Goal: Check status: Check status

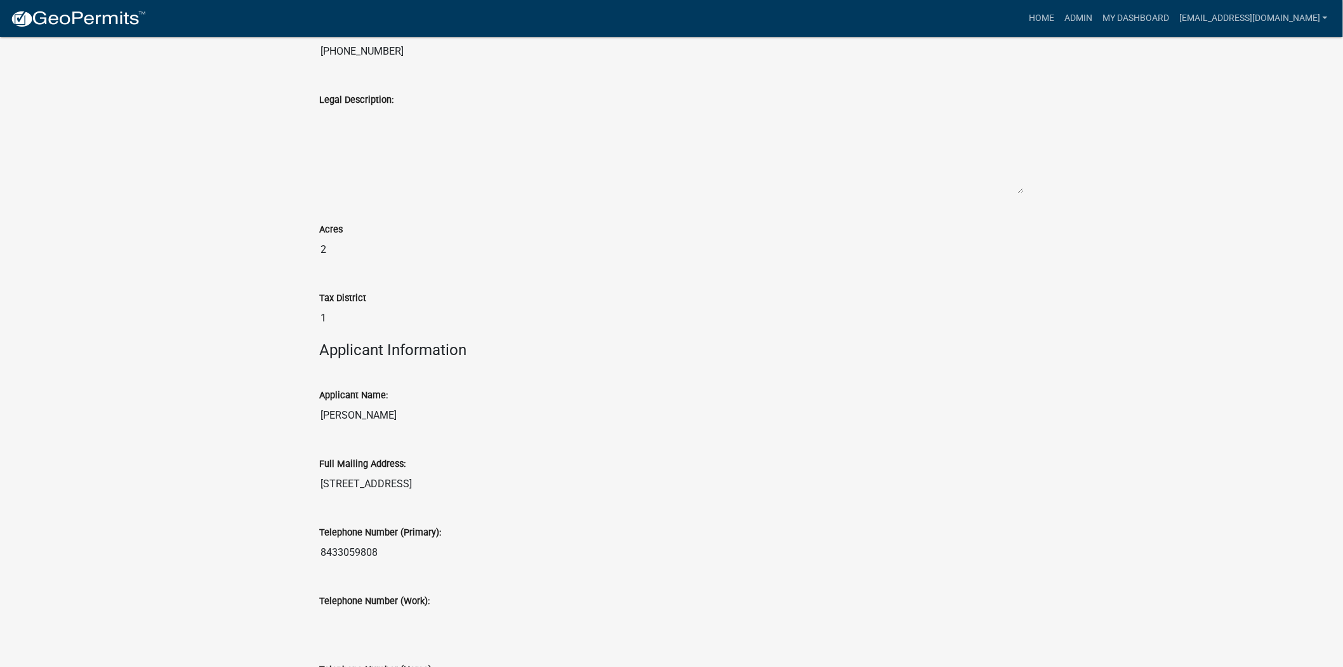
scroll to position [1025, 0]
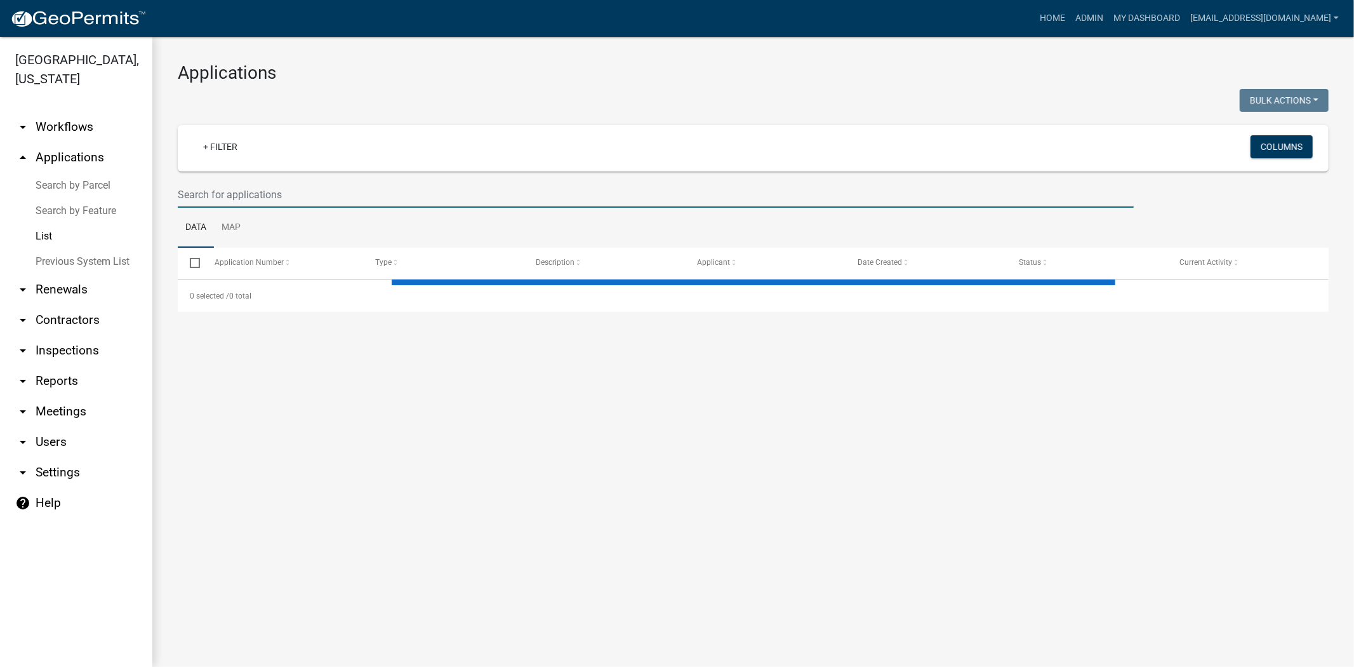
click at [298, 187] on input "text" at bounding box center [656, 195] width 956 height 26
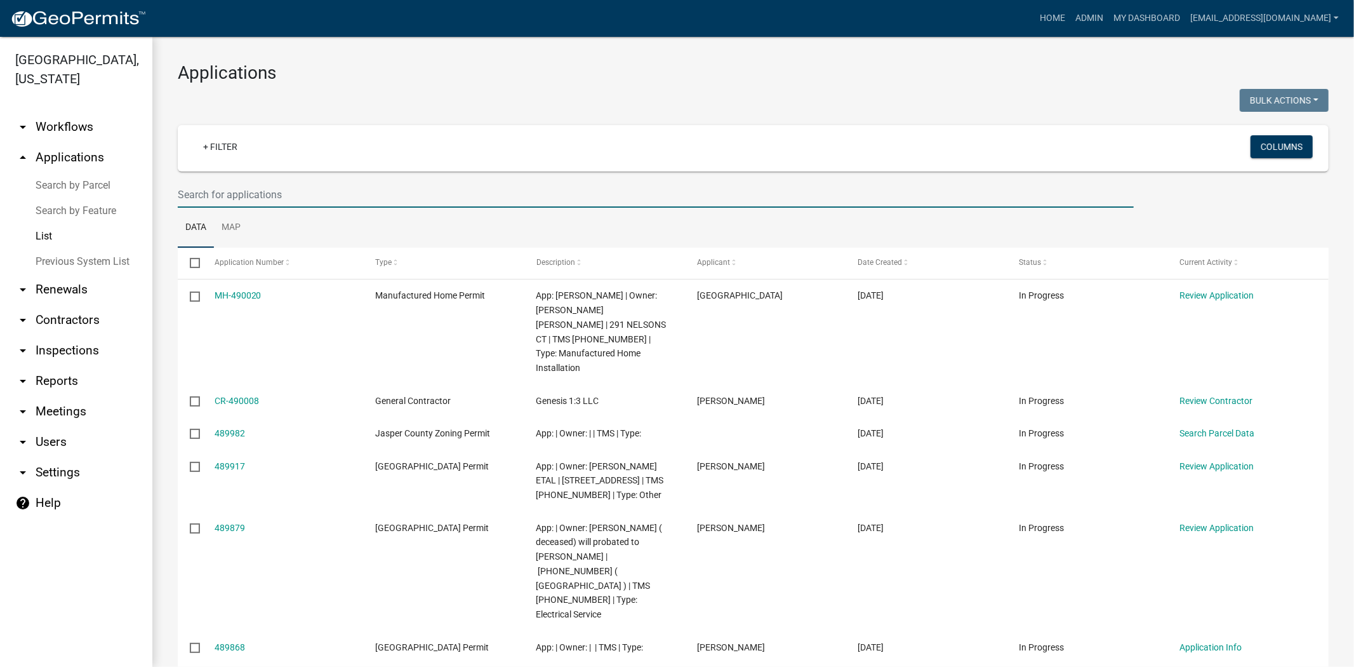
paste input "BLD-24-223"
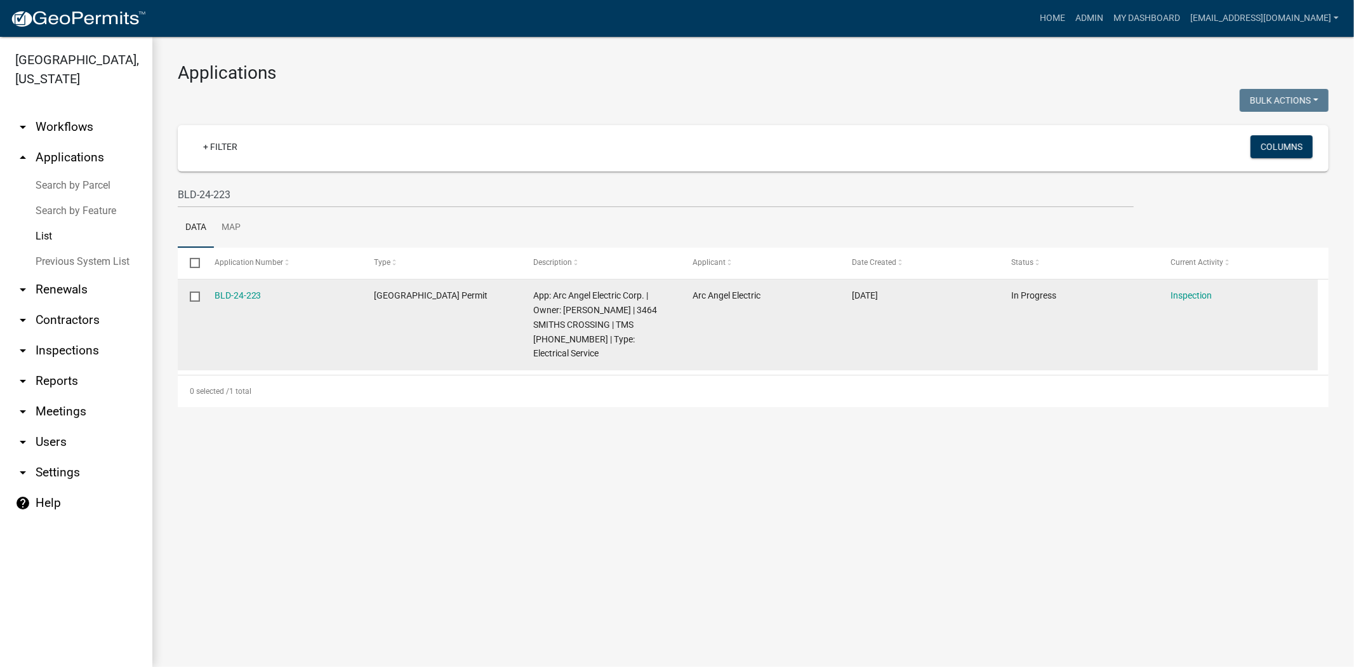
drag, startPoint x: 273, startPoint y: 299, endPoint x: 212, endPoint y: 298, distance: 60.9
click at [212, 298] on datatable-body-cell "BLD-24-223" at bounding box center [281, 324] width 159 height 91
copy link "BLD-24-223"
drag, startPoint x: 635, startPoint y: 322, endPoint x: 538, endPoint y: 324, distance: 97.2
click at [538, 324] on span "App: Arc Angel Electric Corp. | Owner: SCHNEIDER BENJAMIN F | 3464 SMITHS CROSS…" at bounding box center [595, 324] width 124 height 68
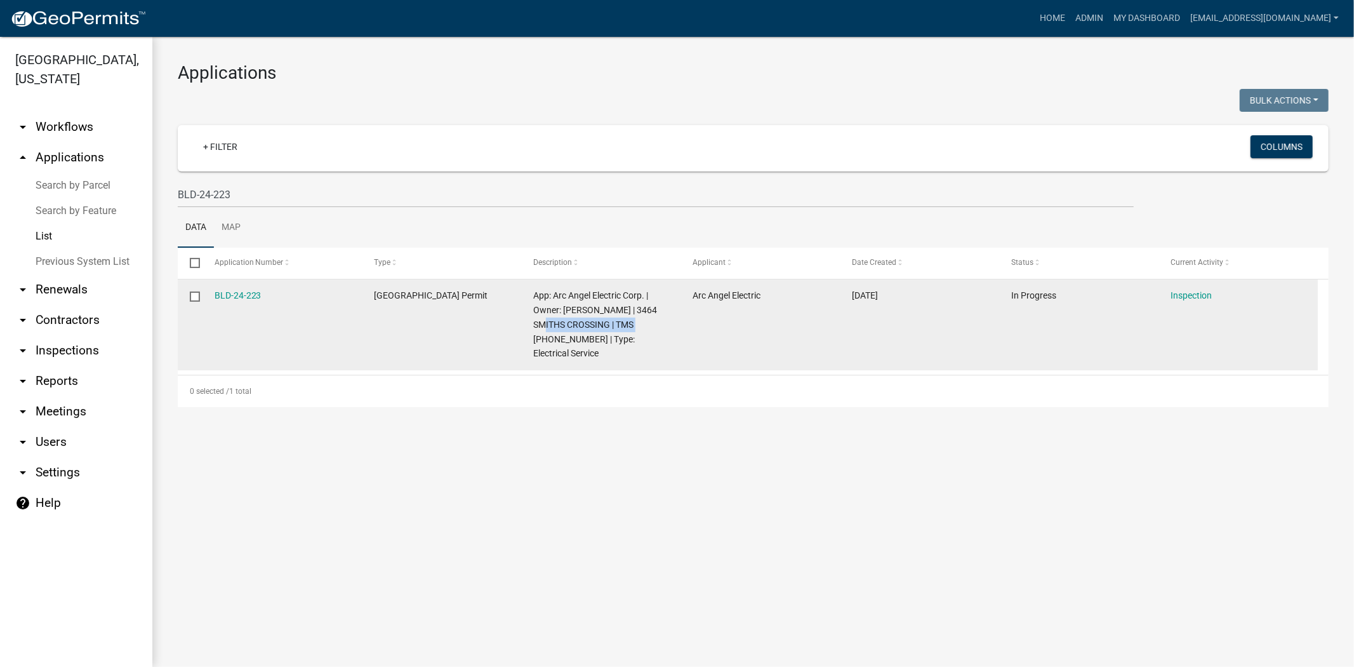
copy span "3464 SMITHS CROSSING"
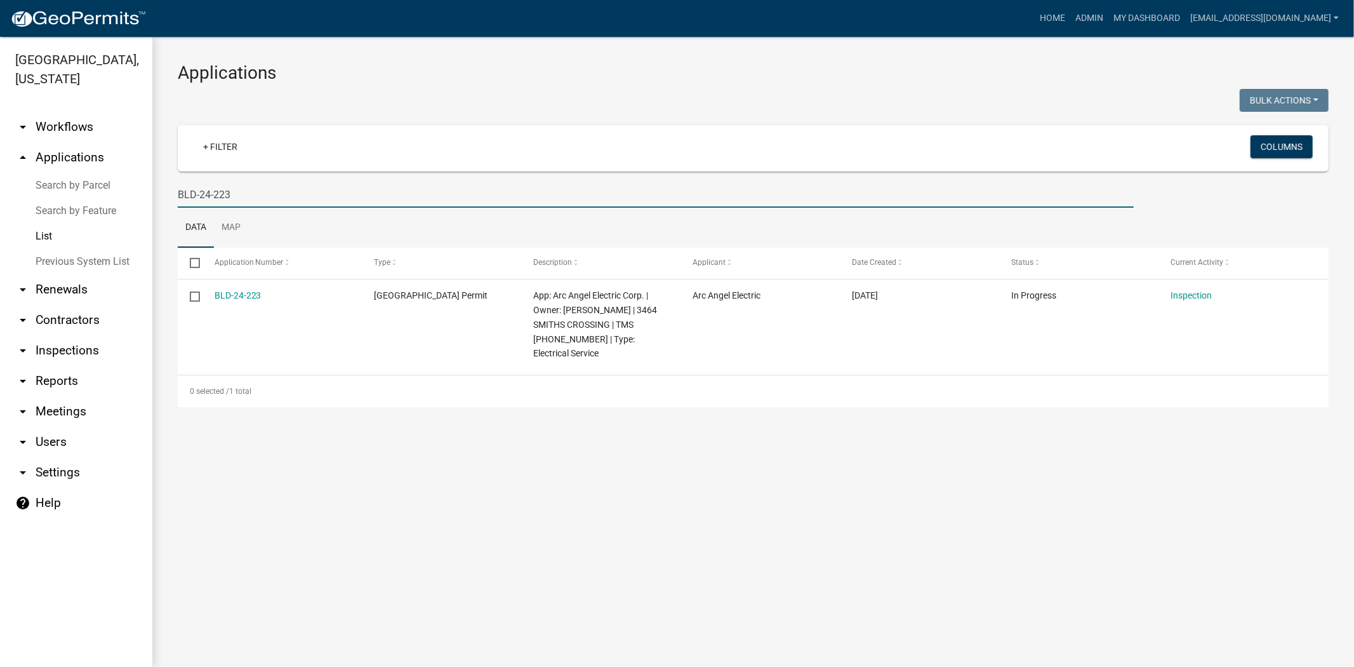
drag, startPoint x: 261, startPoint y: 202, endPoint x: 149, endPoint y: 201, distance: 111.7
click at [149, 201] on div "Jasper County, South Carolina arrow_drop_down Workflows List arrow_drop_up Appl…" at bounding box center [677, 352] width 1354 height 630
paste input "Number: N-25-359"
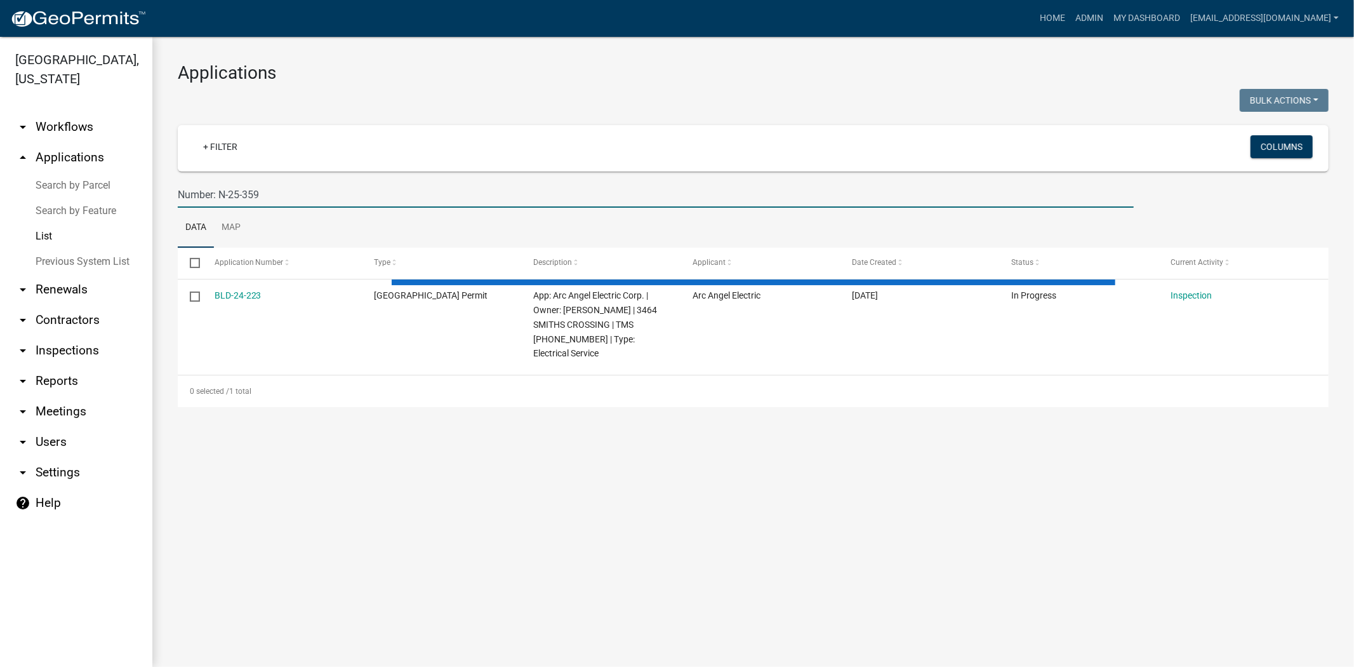
drag, startPoint x: 214, startPoint y: 193, endPoint x: 162, endPoint y: 201, distance: 52.7
click at [162, 201] on div "Applications Bulk Actions Void Expire Lock Withdraw + Filter Columns Number: N-…" at bounding box center [753, 234] width 1202 height 395
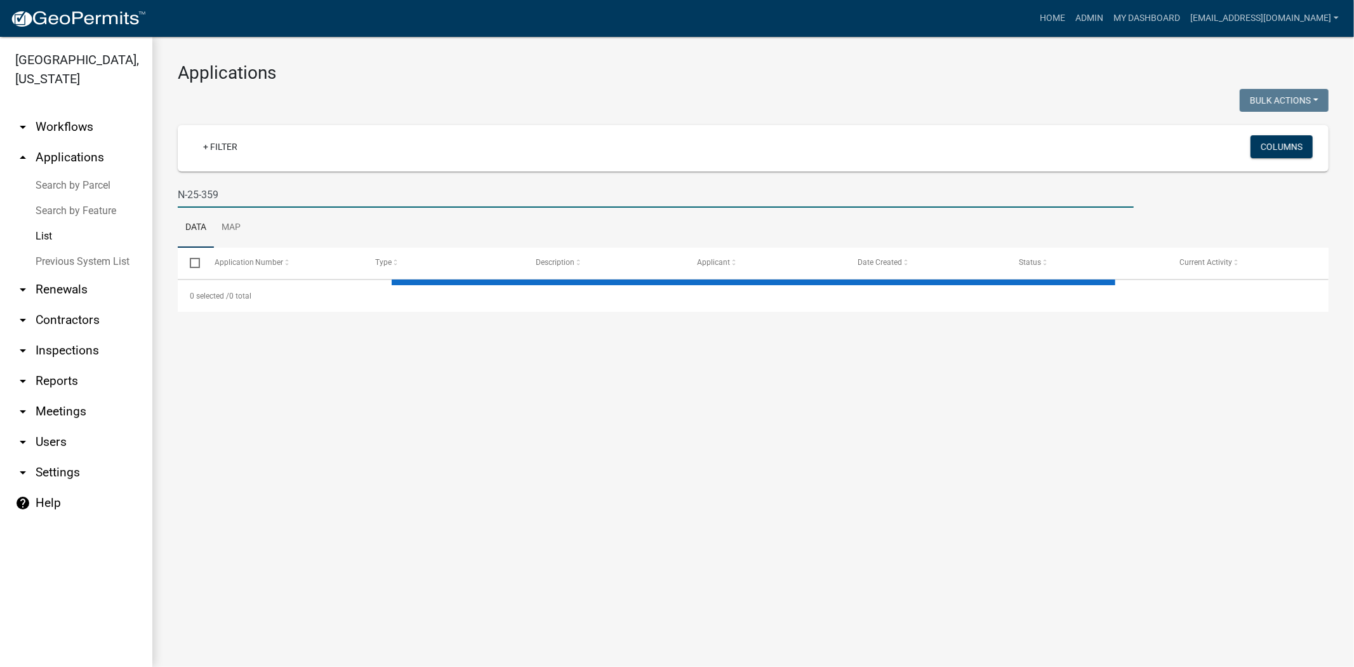
click at [230, 197] on input "N-25-359" at bounding box center [656, 195] width 956 height 26
type input "N-25-359"
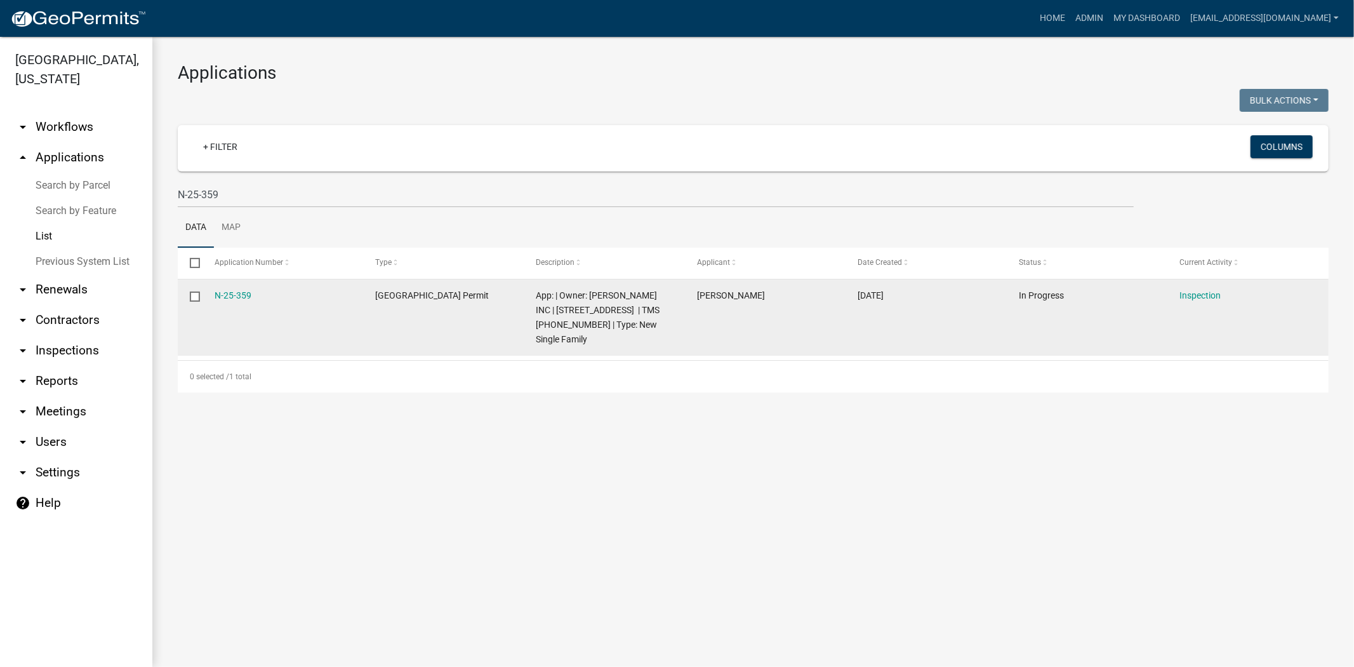
drag, startPoint x: 260, startPoint y: 298, endPoint x: 213, endPoint y: 303, distance: 47.3
click at [213, 303] on datatable-body-cell "N-25-359" at bounding box center [282, 317] width 161 height 76
copy link "N-25-359"
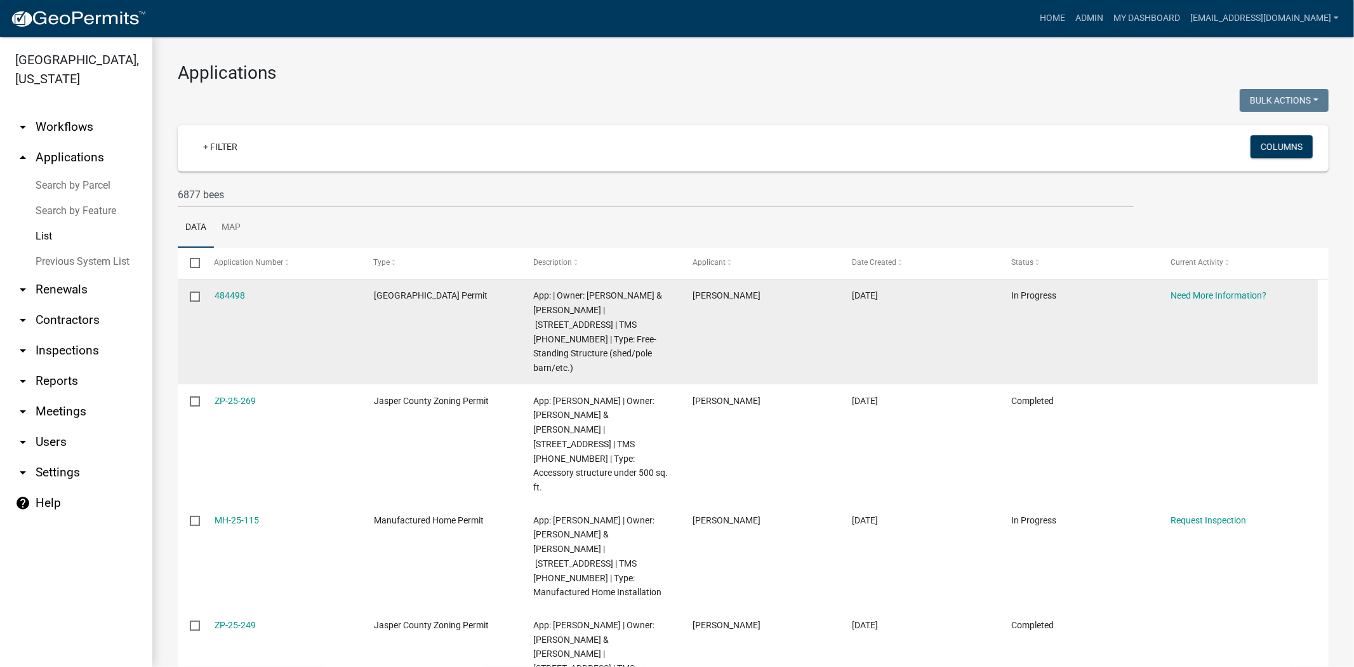
scroll to position [37, 0]
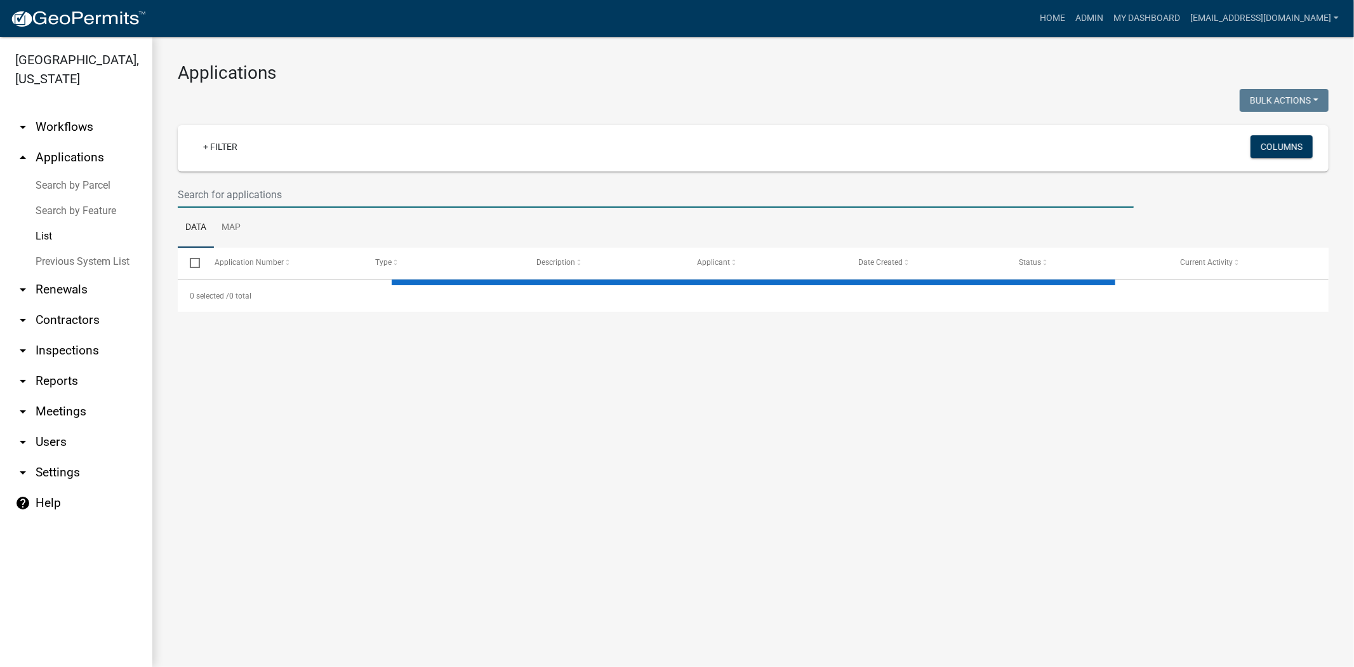
click at [371, 184] on input "text" at bounding box center [656, 195] width 956 height 26
paste input "S-25-418"
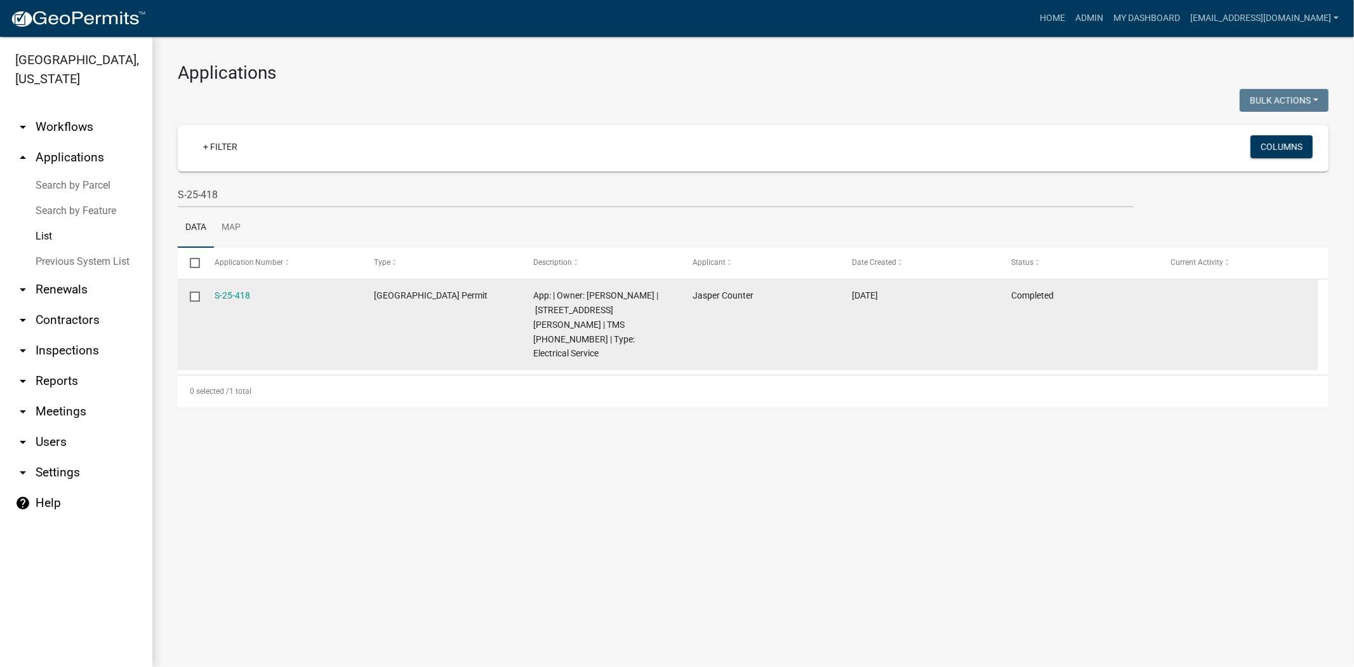
drag, startPoint x: 258, startPoint y: 303, endPoint x: 213, endPoint y: 308, distance: 46.0
click at [213, 308] on datatable-body-cell "S-25-418" at bounding box center [281, 324] width 159 height 91
copy link "S-25-418"
drag, startPoint x: 543, startPoint y: 324, endPoint x: 595, endPoint y: 307, distance: 55.4
click at [595, 307] on span "App: | Owner: VAIGNEUR JEREMIAH E II | 1341 MALPHRUS RD | TMS 062-00-01-076 | T…" at bounding box center [595, 324] width 125 height 68
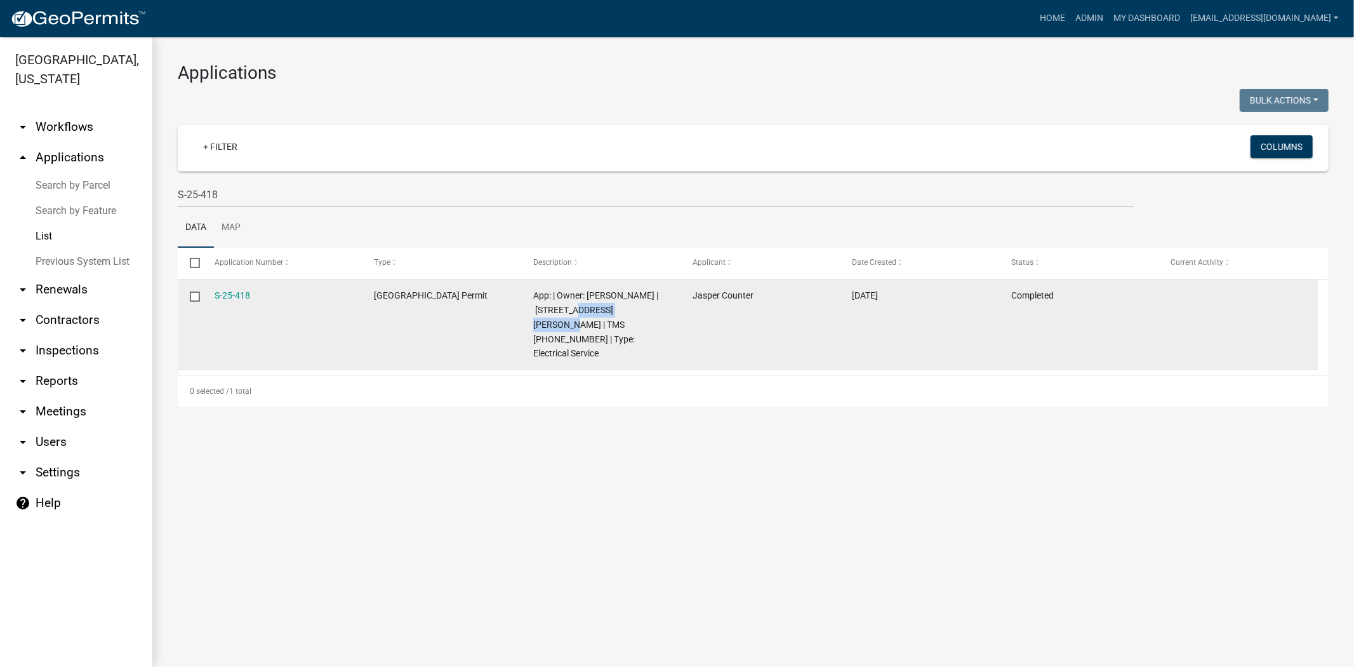
copy span "1341 MALPHRUS RD"
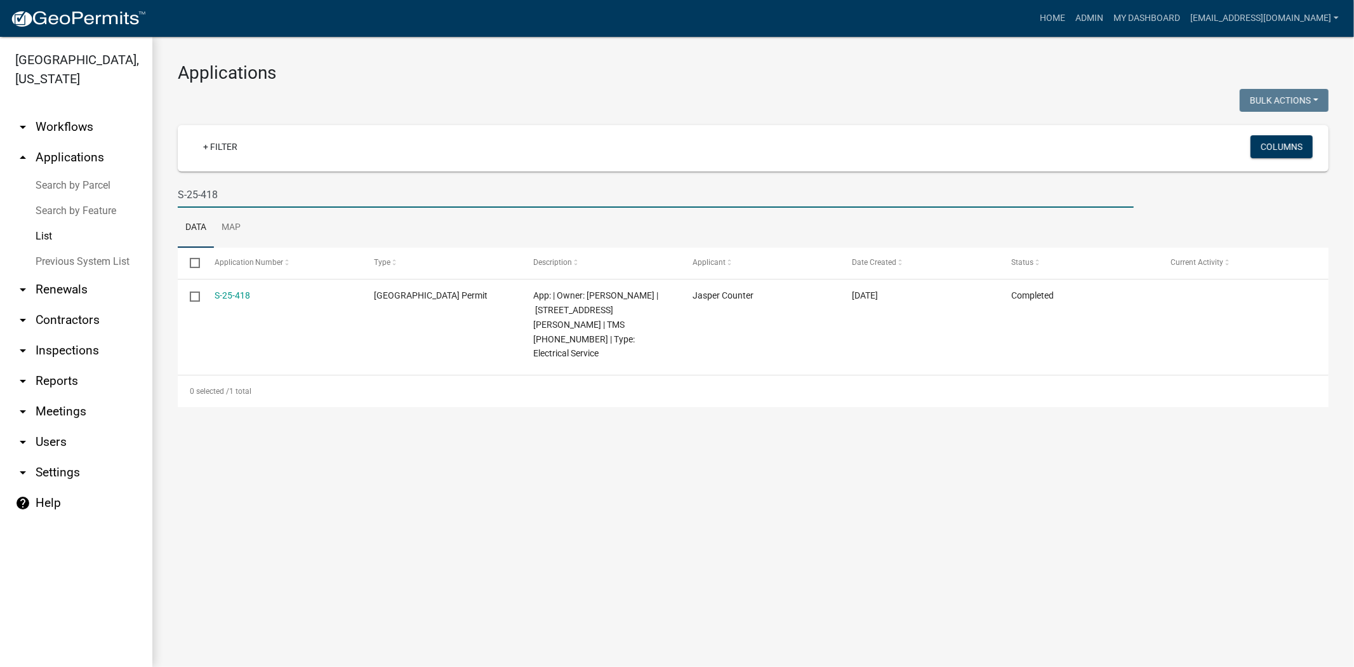
drag, startPoint x: 260, startPoint y: 201, endPoint x: 99, endPoint y: 214, distance: 161.8
click at [99, 214] on div "Jasper County, South Carolina arrow_drop_down Workflows List arrow_drop_up Appl…" at bounding box center [677, 352] width 1354 height 630
paste input "Number: D-25-420"
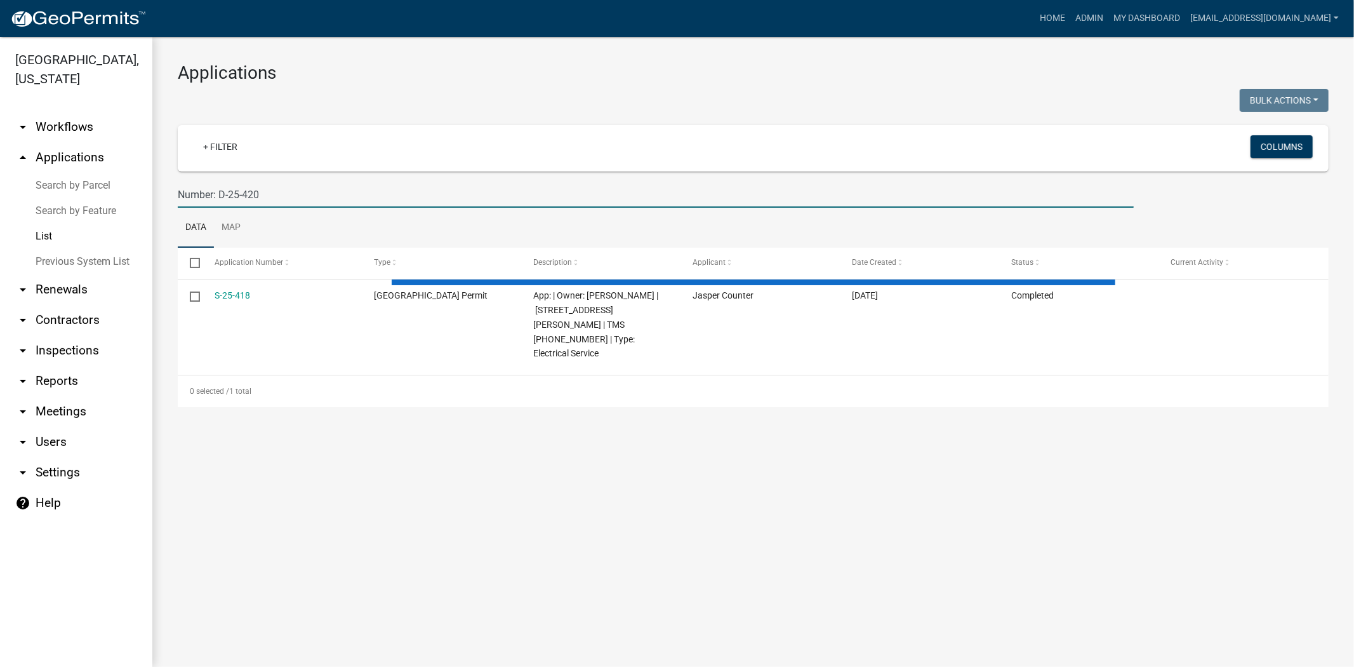
drag, startPoint x: 220, startPoint y: 197, endPoint x: 166, endPoint y: 199, distance: 53.3
click at [166, 199] on div "Applications Bulk Actions Void Expire Lock Withdraw + Filter Columns Number: D-…" at bounding box center [753, 234] width 1202 height 395
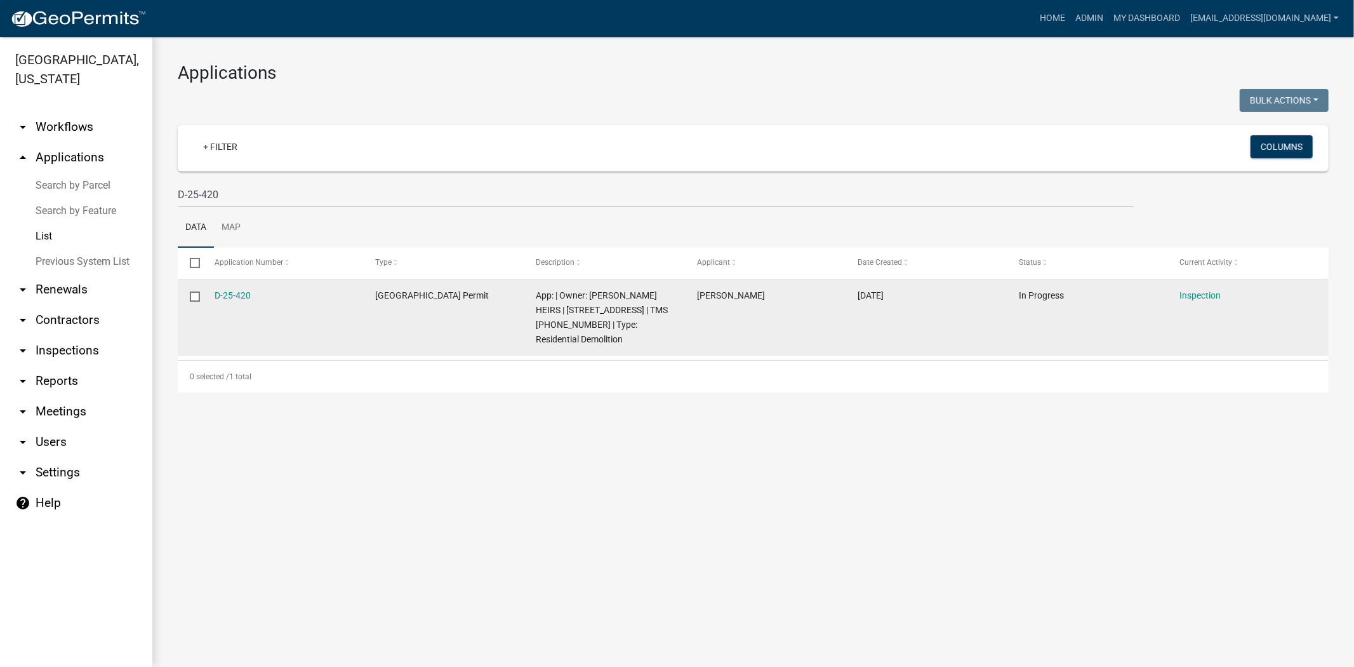
drag, startPoint x: 254, startPoint y: 299, endPoint x: 212, endPoint y: 302, distance: 42.0
click at [212, 302] on datatable-body-cell "D-25-420" at bounding box center [282, 317] width 161 height 76
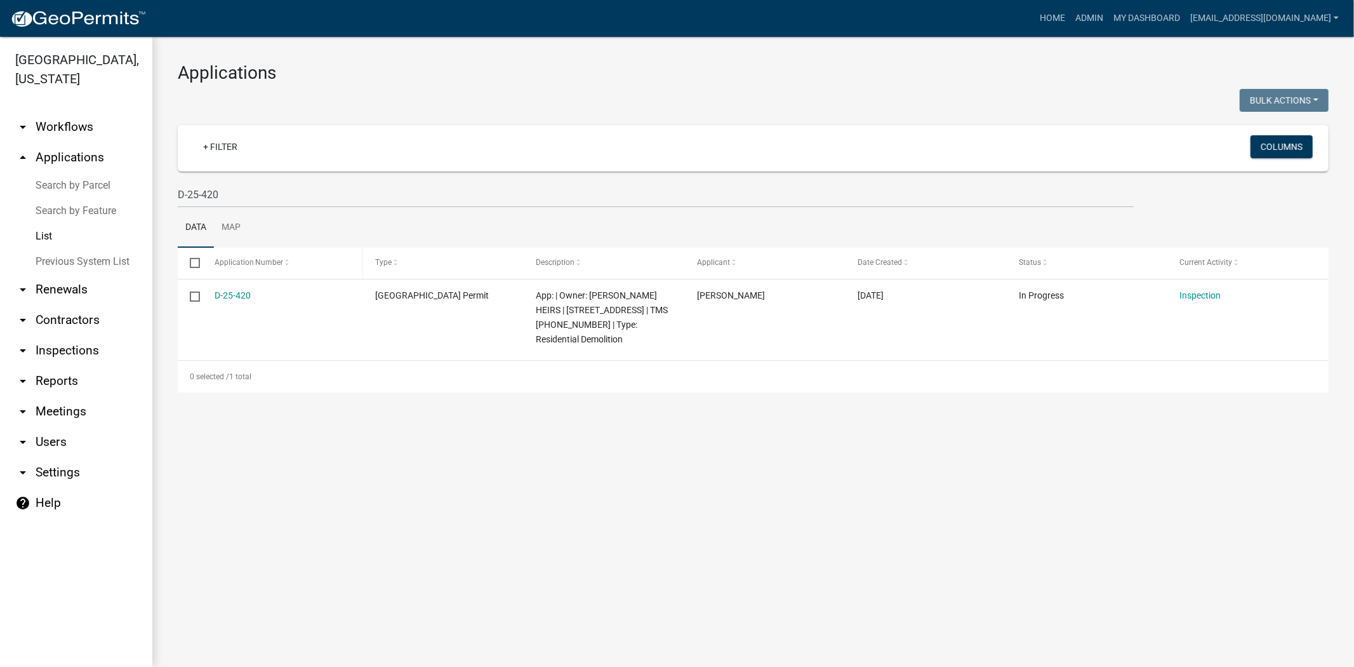
copy link "D-25-420"
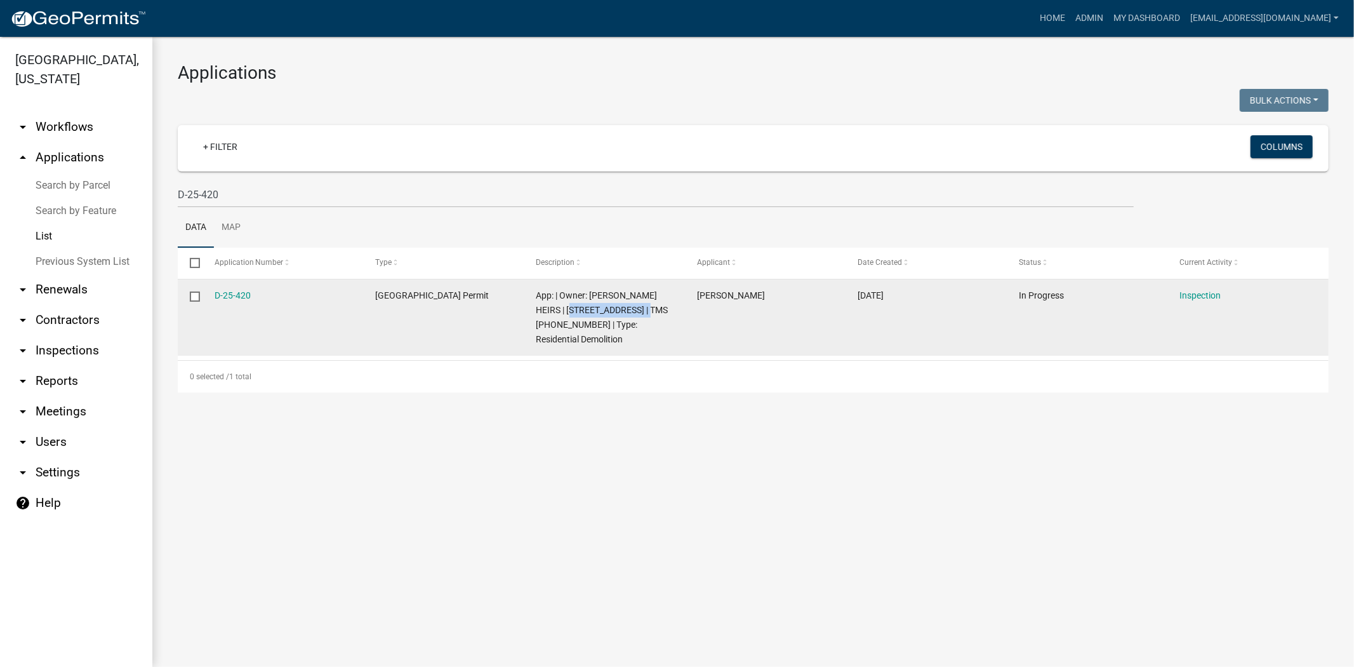
drag, startPoint x: 662, startPoint y: 312, endPoint x: 566, endPoint y: 307, distance: 95.4
click at [566, 307] on span "App: | Owner: MCDONALD JULIA HEIRS | 3101 LOWCOUNTRY DR | TMS 082-00-02-002 | T…" at bounding box center [602, 316] width 132 height 53
copy span "3101 LOWCOUNTRY DR"
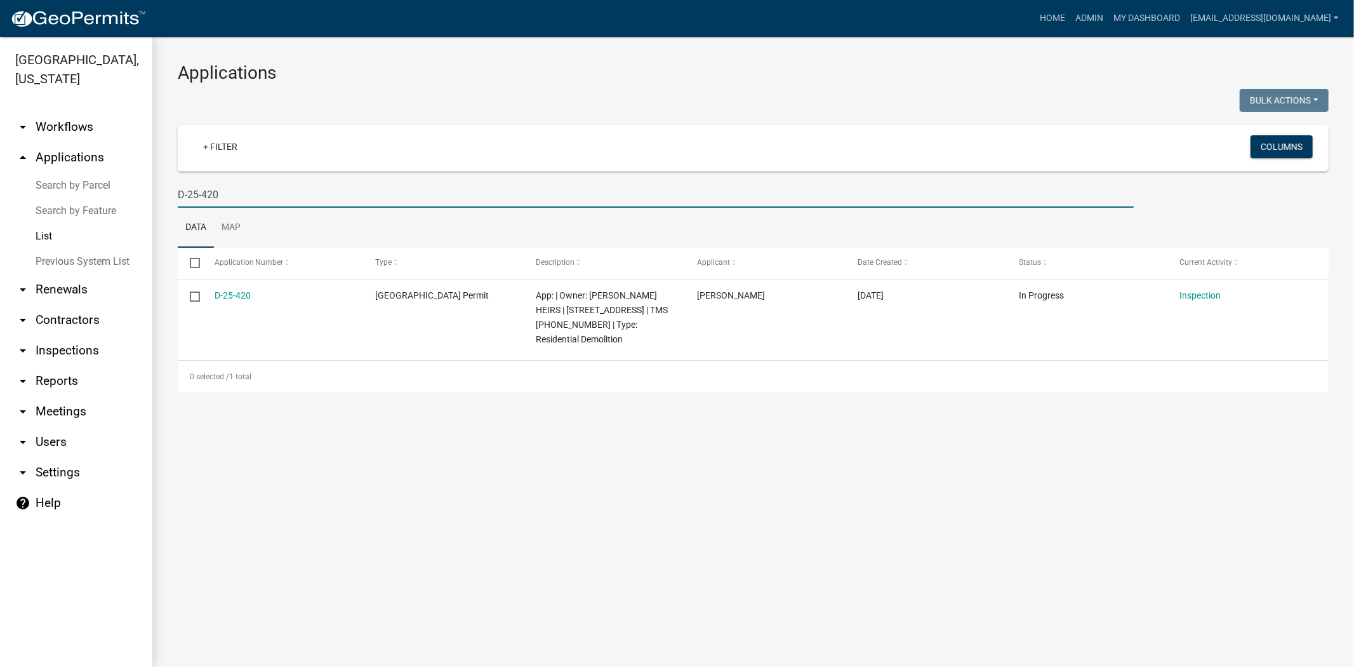
drag, startPoint x: 258, startPoint y: 199, endPoint x: 69, endPoint y: 199, distance: 189.2
click at [69, 199] on div "Jasper County, South Carolina arrow_drop_down Workflows List arrow_drop_up Appl…" at bounding box center [677, 352] width 1354 height 630
paste input "MH-25-09"
type input "MH-25-090"
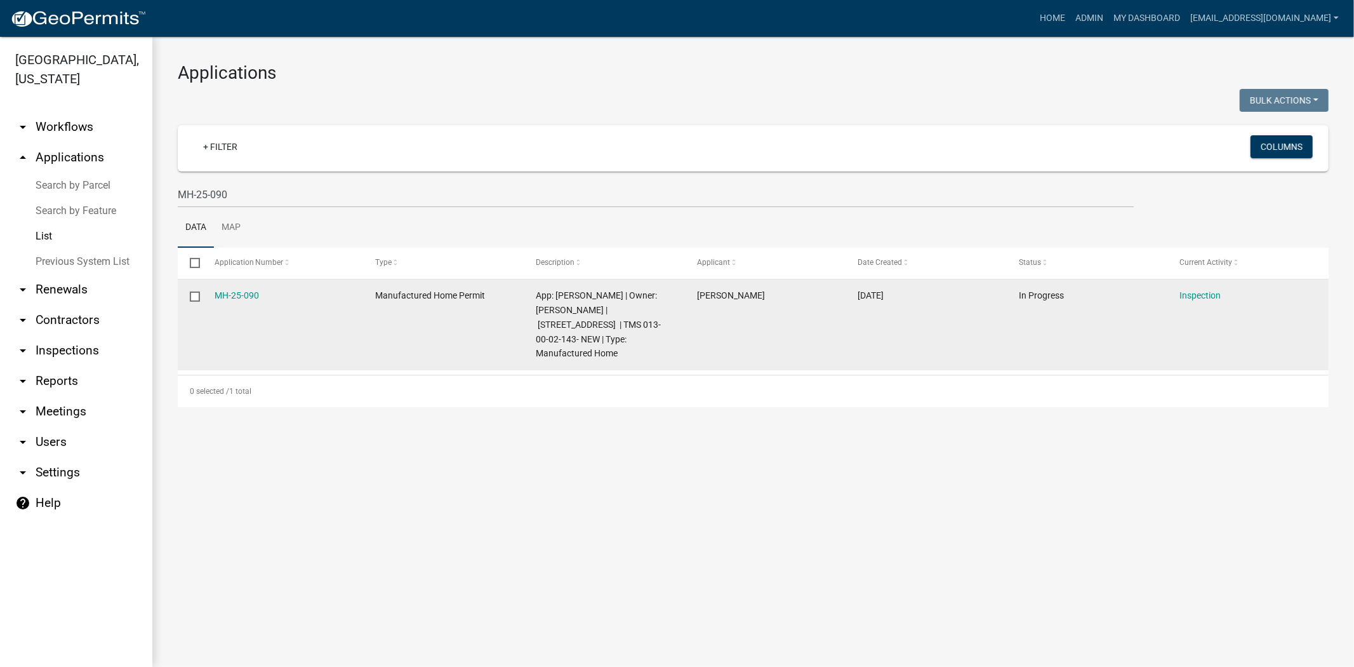
drag, startPoint x: 269, startPoint y: 290, endPoint x: 212, endPoint y: 301, distance: 58.1
click at [212, 301] on datatable-body-cell "MH-25-090" at bounding box center [282, 324] width 161 height 91
copy link "MH-25-090"
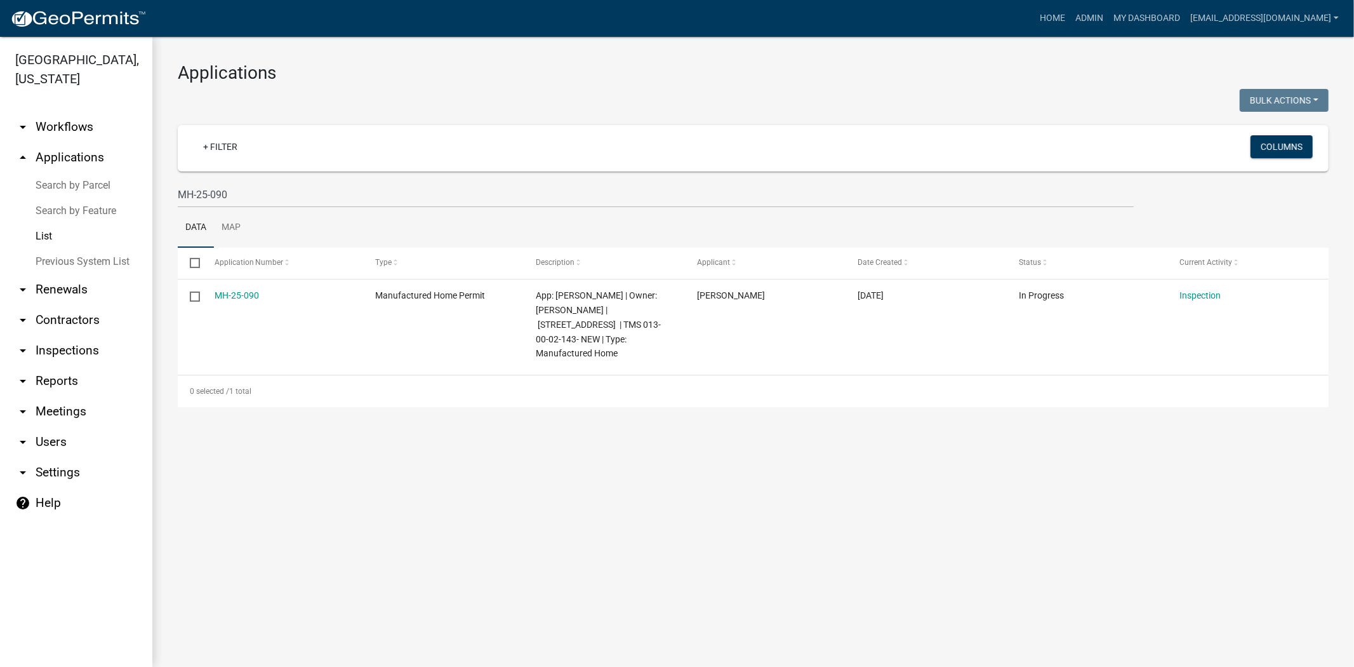
copy link "MH-25-090"
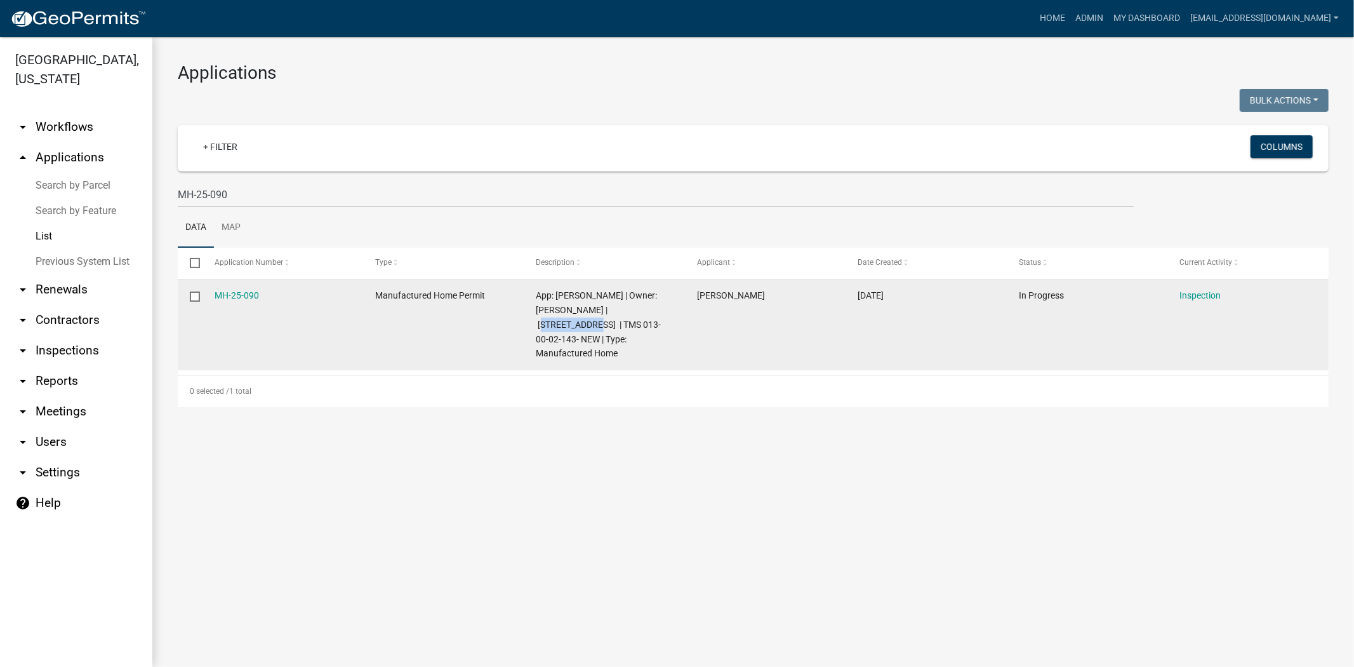
drag, startPoint x: 547, startPoint y: 324, endPoint x: 609, endPoint y: 306, distance: 65.5
click at [609, 306] on span "App: TANISHA RILEY | Owner: TENIESHA RILEY | 413 BROWN DRIVE | TMS 013-00-02-14…" at bounding box center [598, 324] width 125 height 68
copy span "413 BROWN DR"
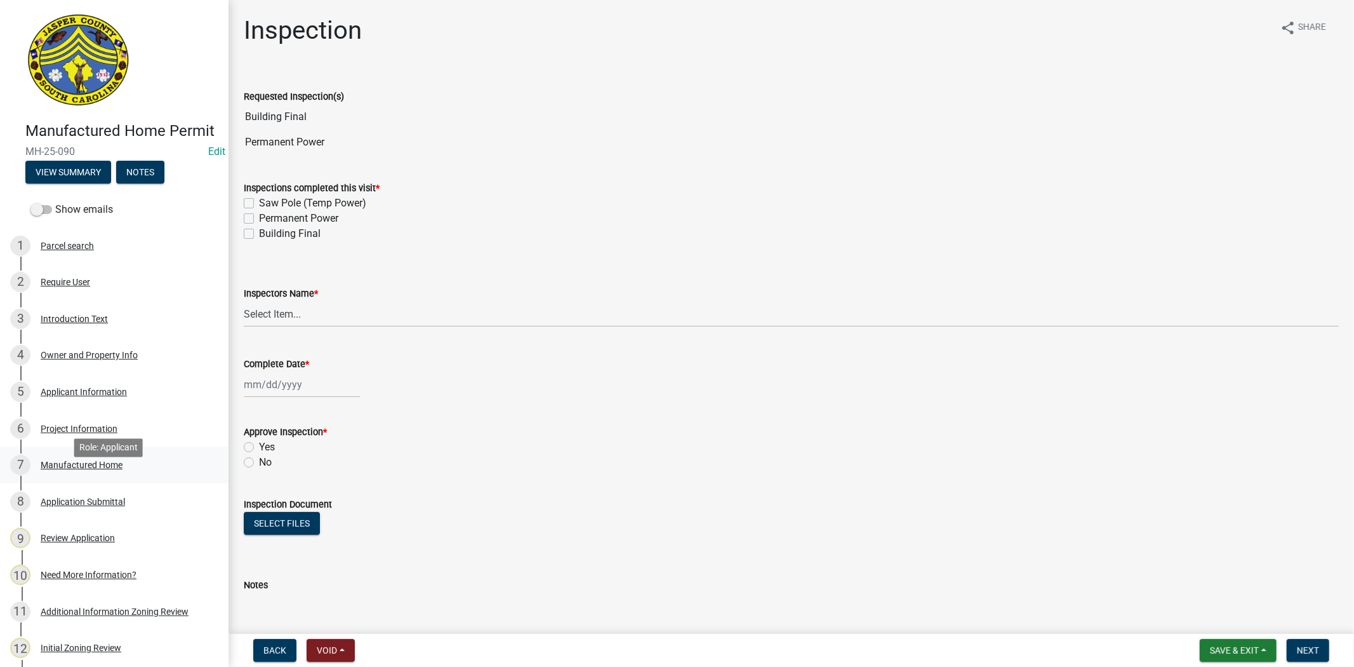
click at [110, 469] on div "Manufactured Home" at bounding box center [82, 464] width 82 height 9
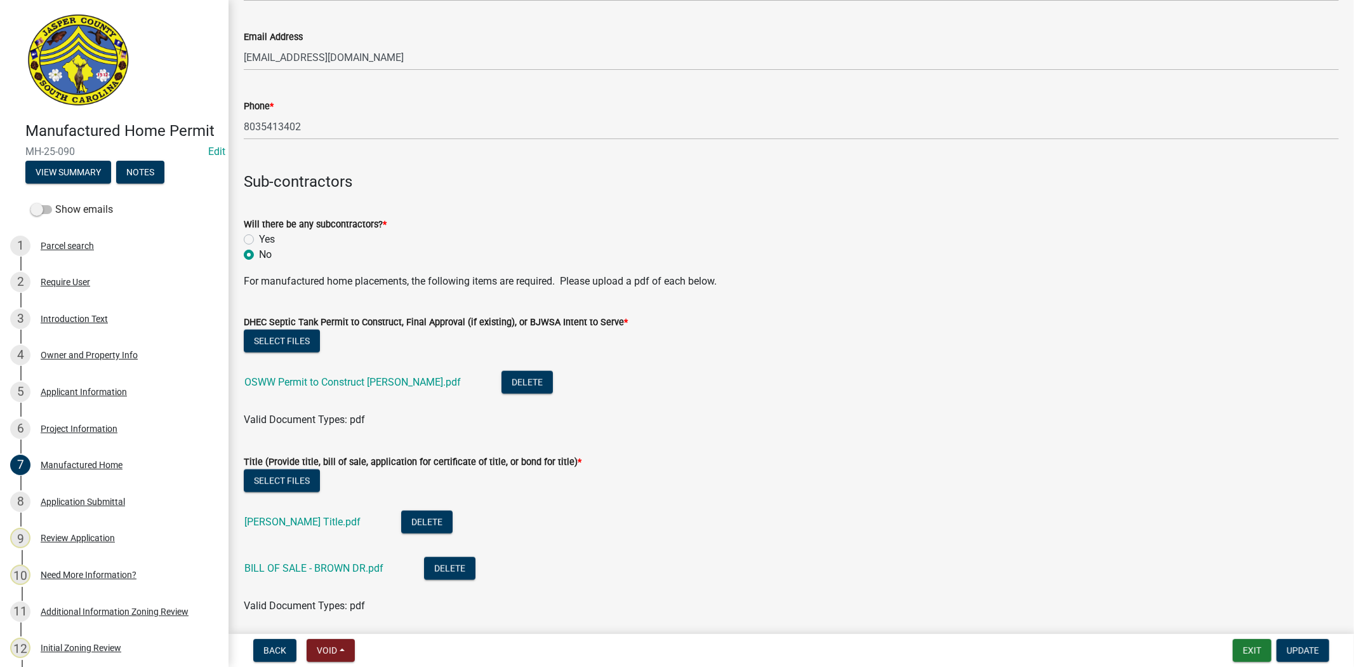
scroll to position [1270, 0]
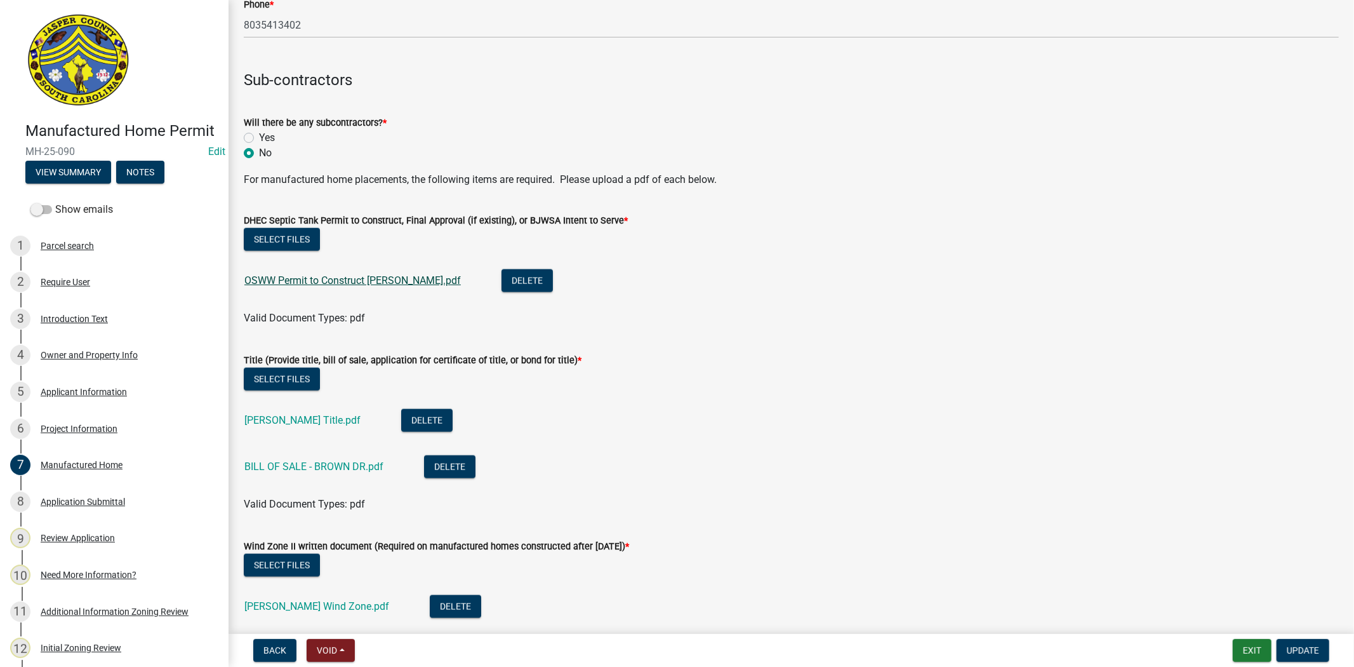
click at [338, 286] on link "OSWW Permit to Construct Riley.pdf" at bounding box center [352, 280] width 216 height 12
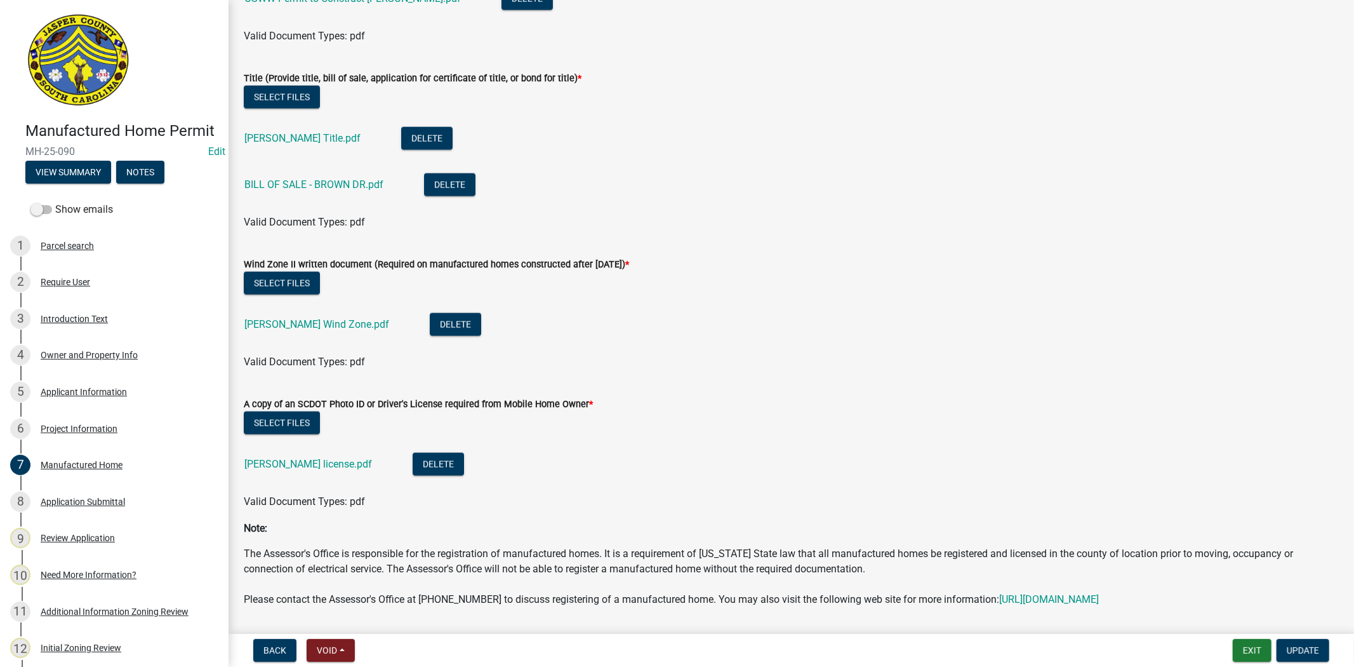
scroll to position [1604, 0]
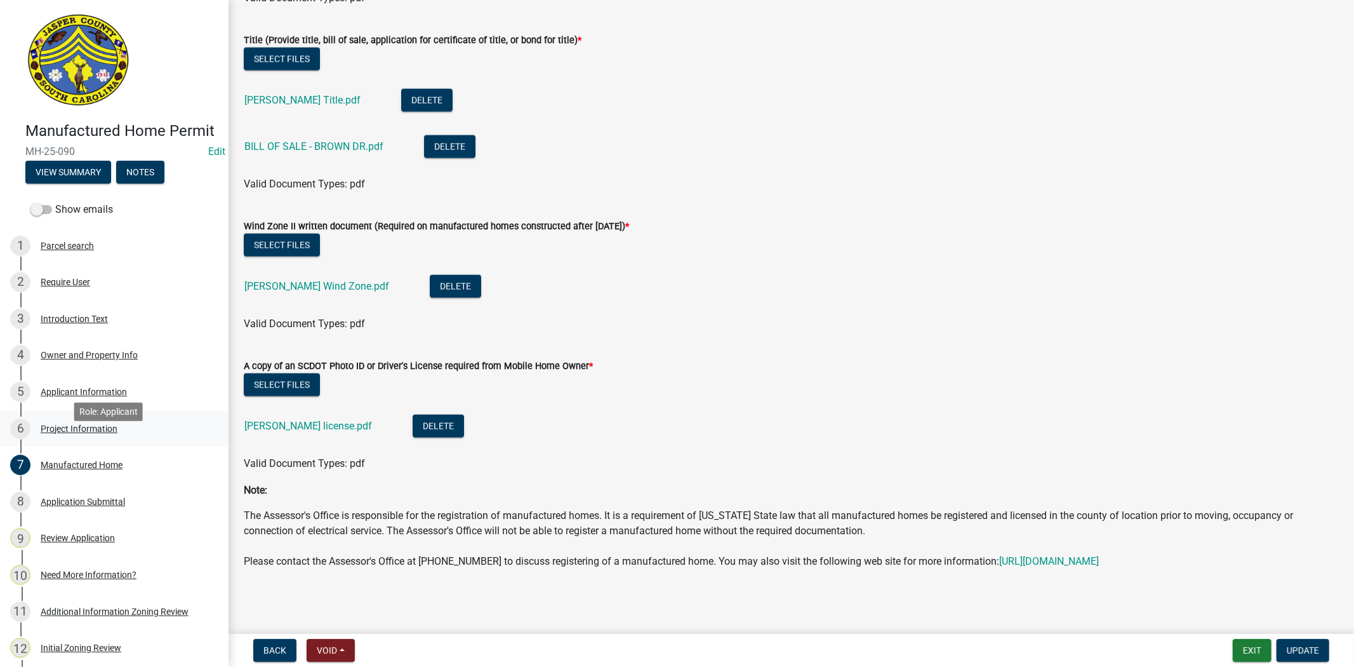
click at [74, 433] on div "Project Information" at bounding box center [79, 428] width 77 height 9
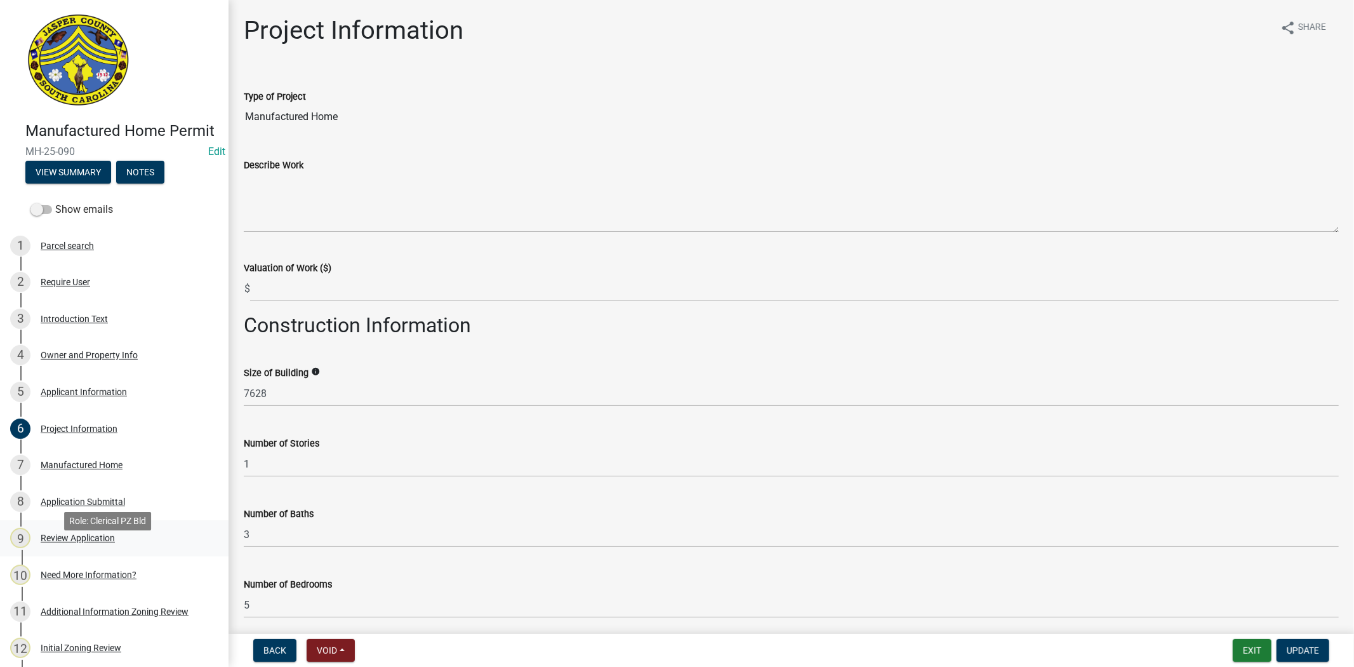
click at [103, 548] on div "9 Review Application" at bounding box center [109, 538] width 198 height 20
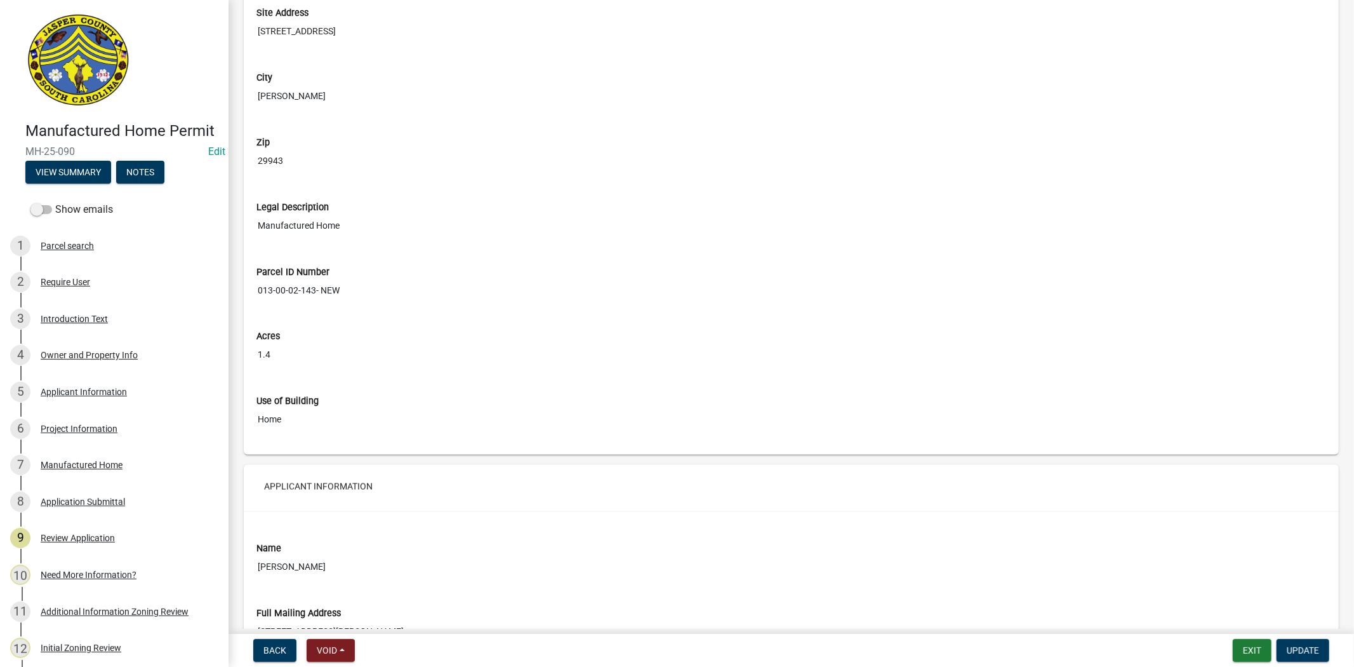
scroll to position [1687, 0]
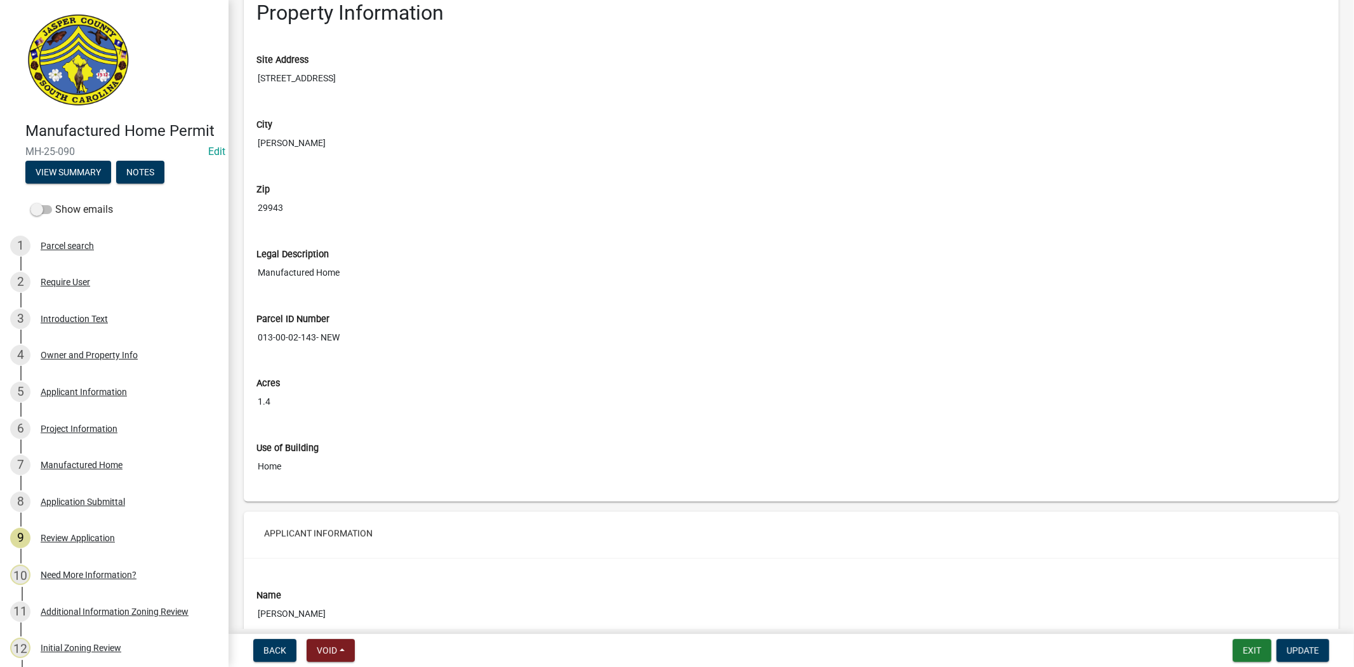
drag, startPoint x: 314, startPoint y: 333, endPoint x: 251, endPoint y: 343, distance: 63.7
click at [251, 343] on div "Parcel ID Number 013-00-02-143- NEW" at bounding box center [791, 327] width 1089 height 65
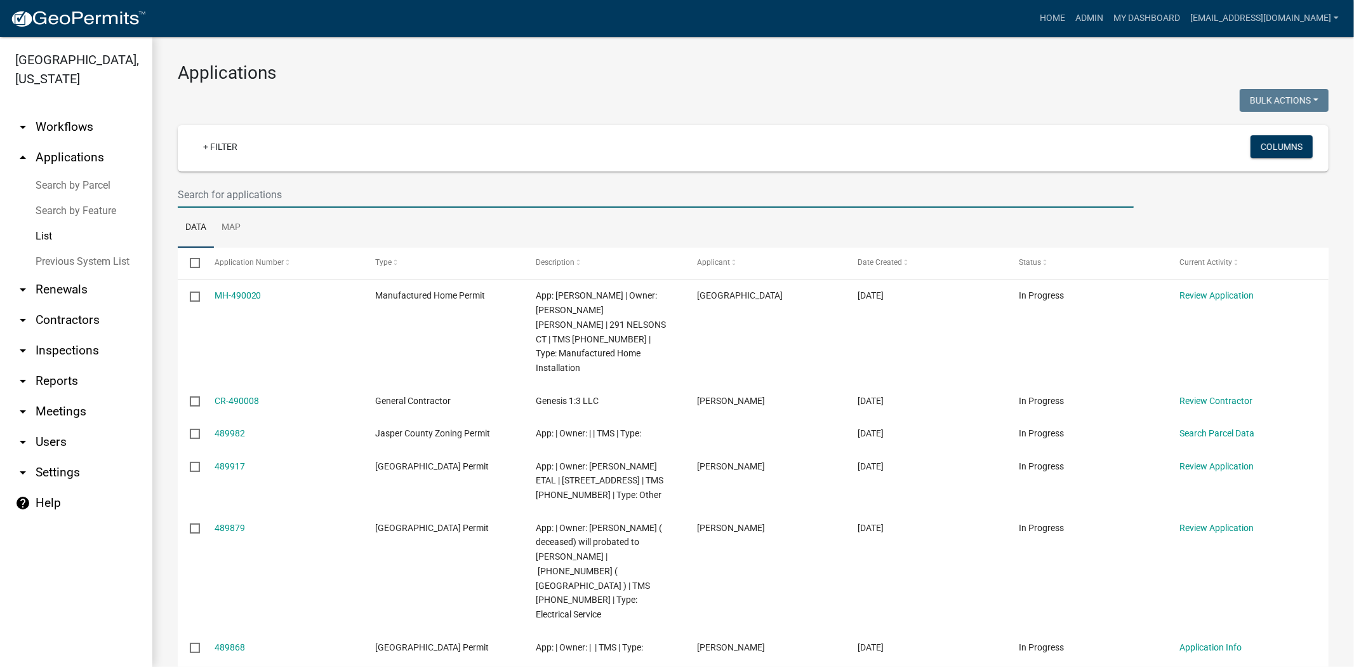
click at [262, 187] on input "text" at bounding box center [656, 195] width 956 height 26
paste input "013-00-02-093"
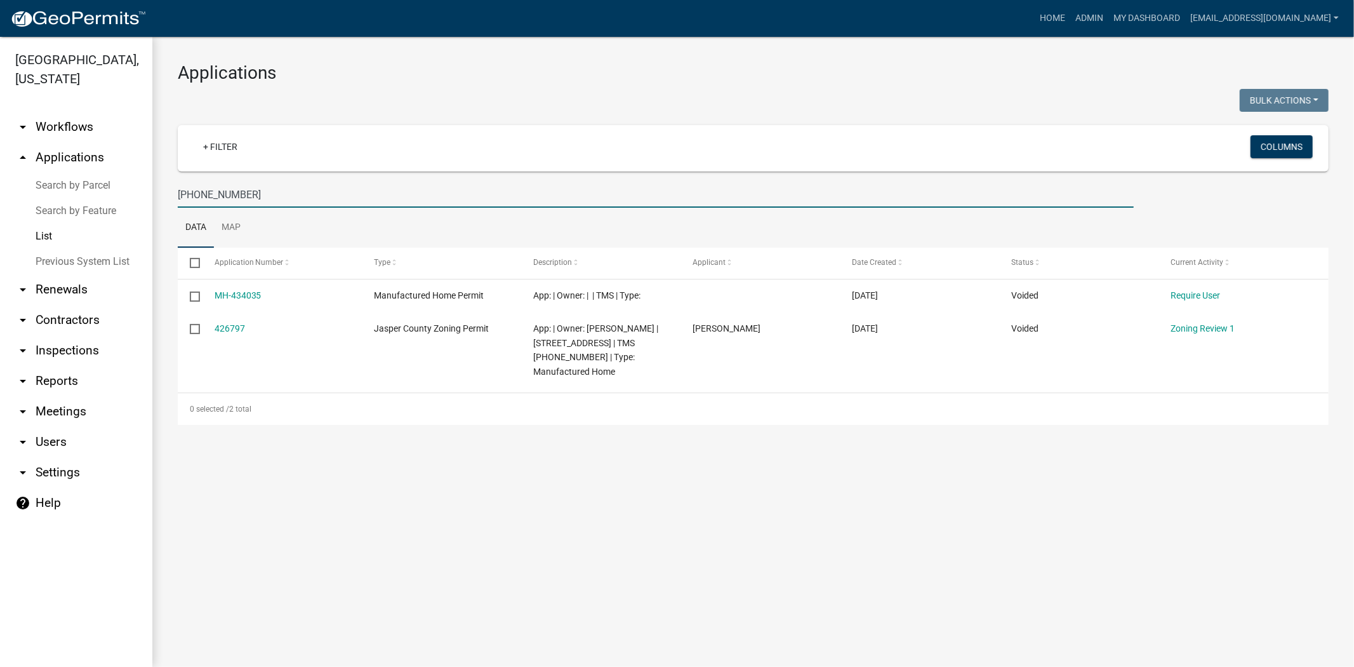
drag, startPoint x: 267, startPoint y: 198, endPoint x: 124, endPoint y: 201, distance: 142.2
click at [124, 201] on div "Jasper County, South Carolina arrow_drop_down Workflows List arrow_drop_up Appl…" at bounding box center [677, 352] width 1354 height 630
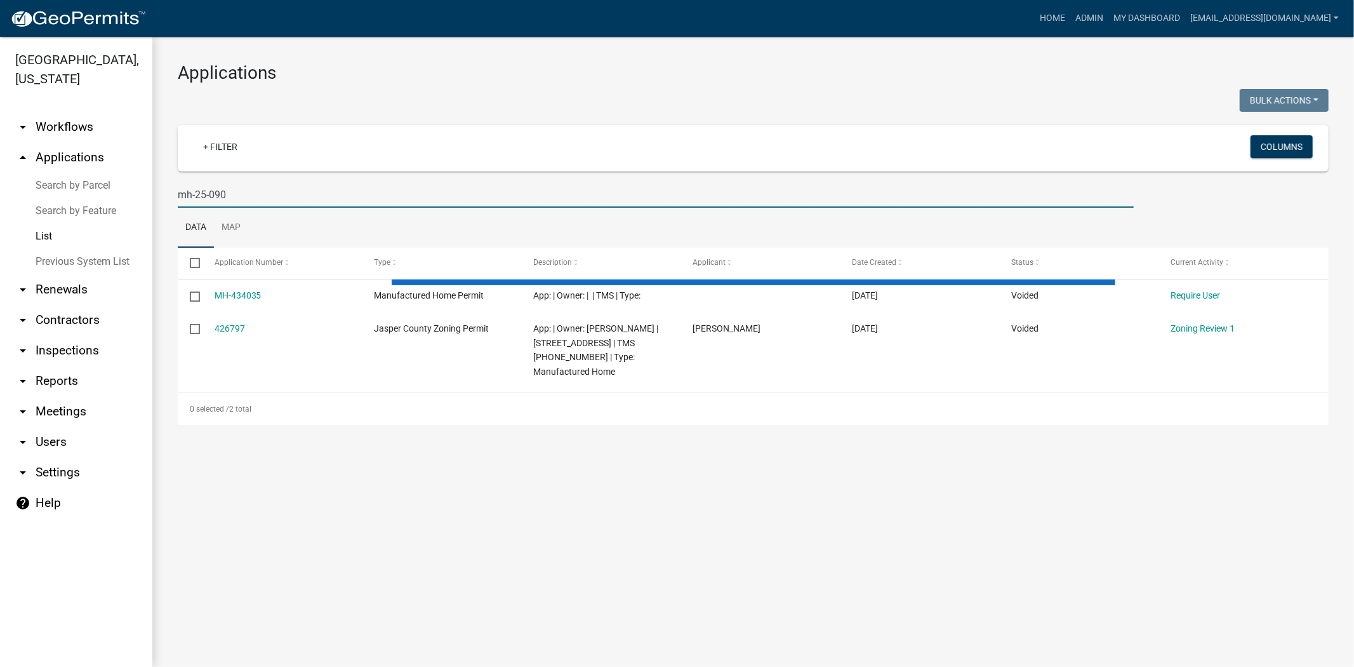
type input "mh-25-090"
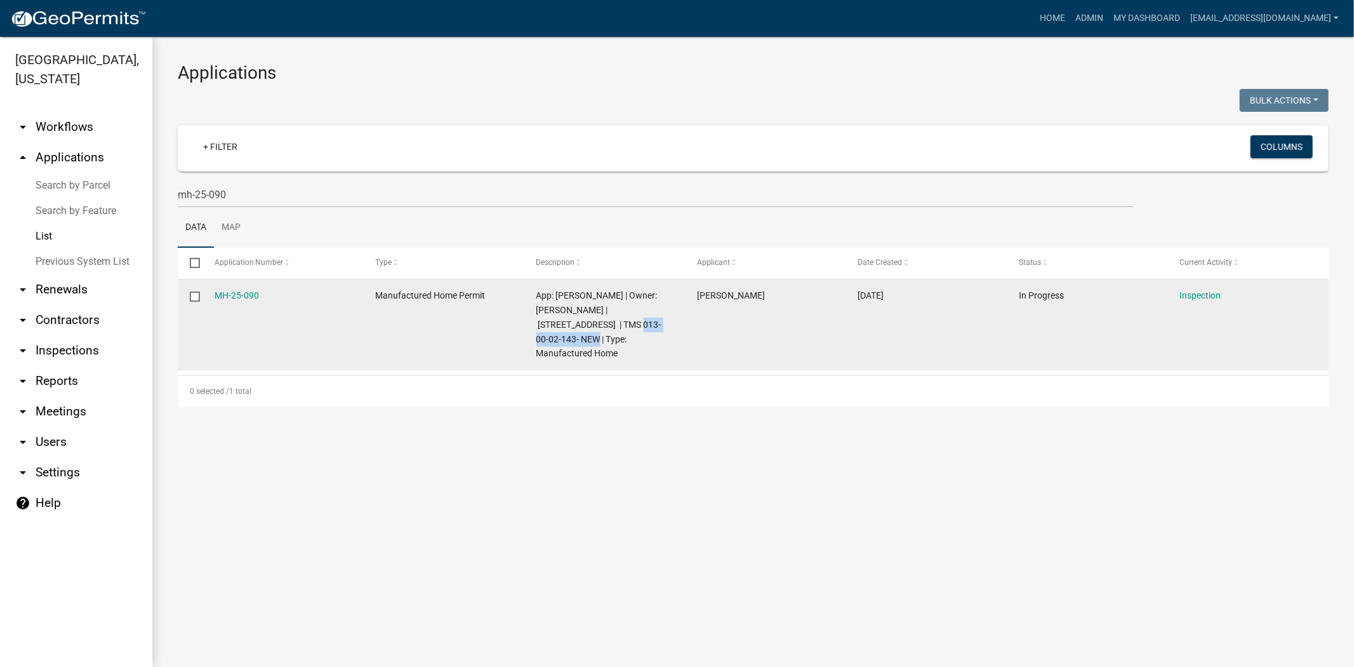
drag, startPoint x: 669, startPoint y: 321, endPoint x: 589, endPoint y: 326, distance: 80.1
click at [589, 326] on span "App: [PERSON_NAME] | Owner: [PERSON_NAME] | [STREET_ADDRESS] | TMS 013-00-02-14…" at bounding box center [598, 324] width 125 height 68
copy span "013-00-02-143- NEW"
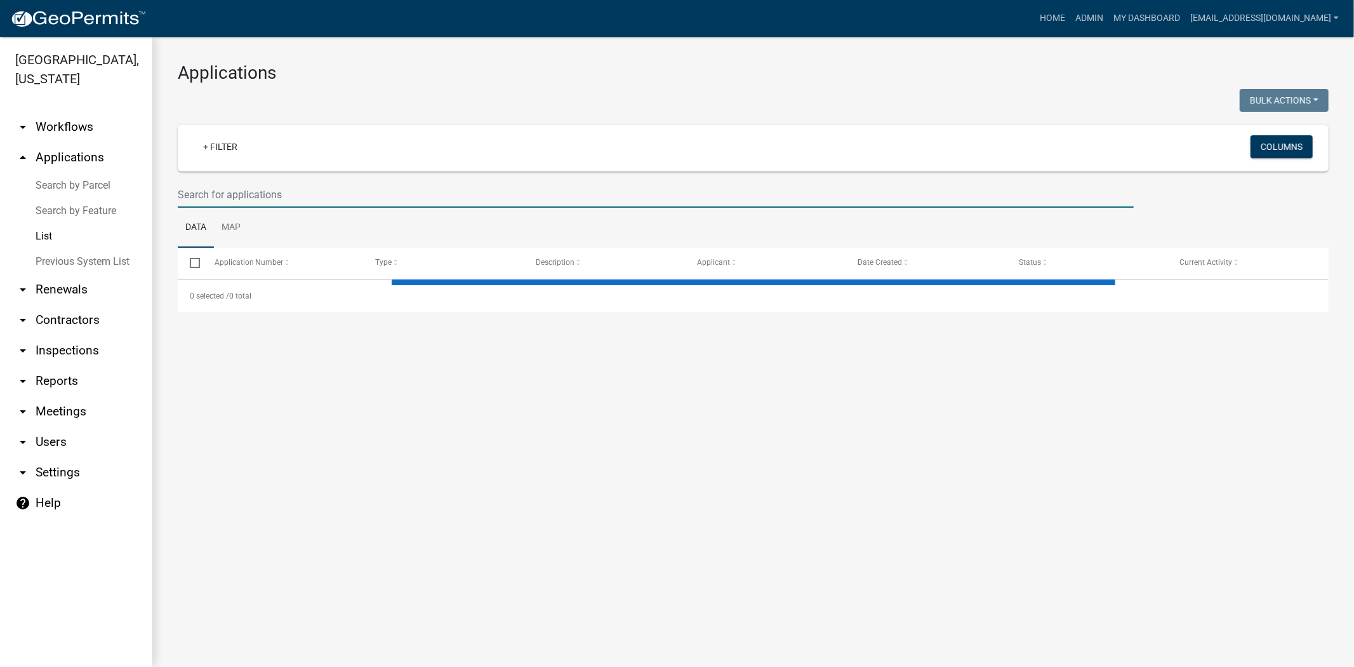
drag, startPoint x: 0, startPoint y: 0, endPoint x: 259, endPoint y: 202, distance: 328.4
click at [259, 202] on input "text" at bounding box center [656, 195] width 956 height 26
paste input "013-00-02-143- NEW"
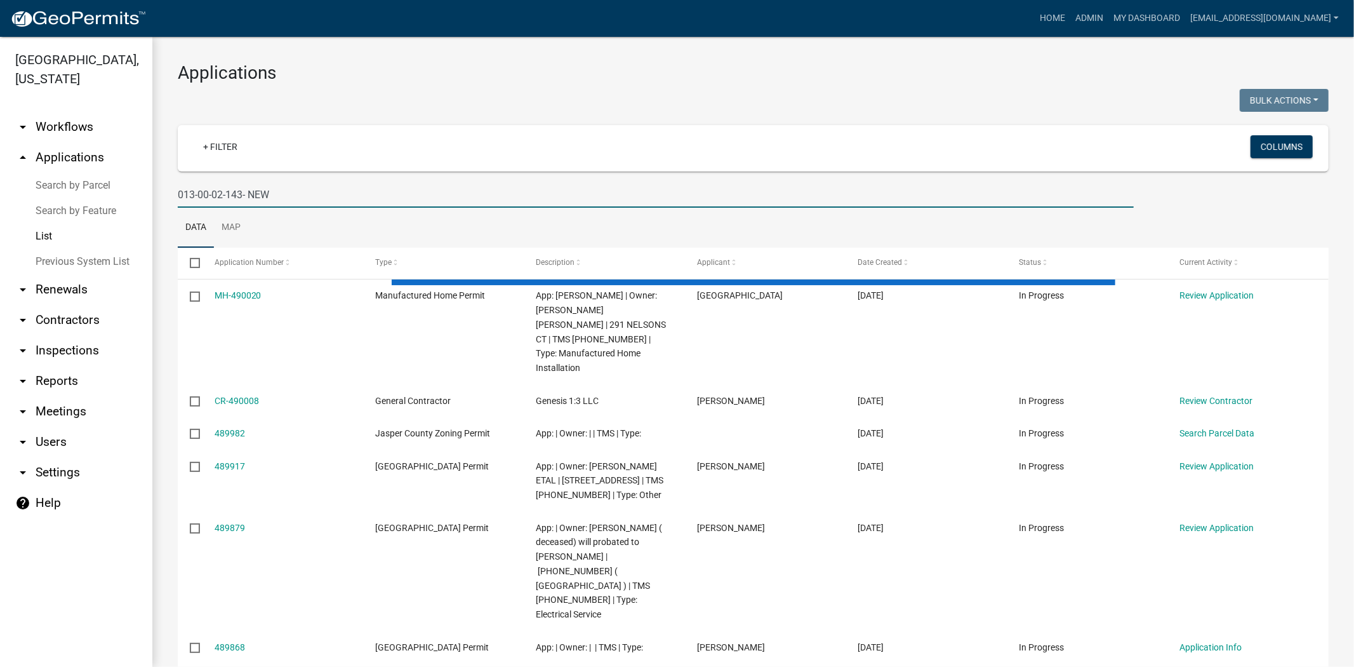
type input "013-00-02-143- NEW"
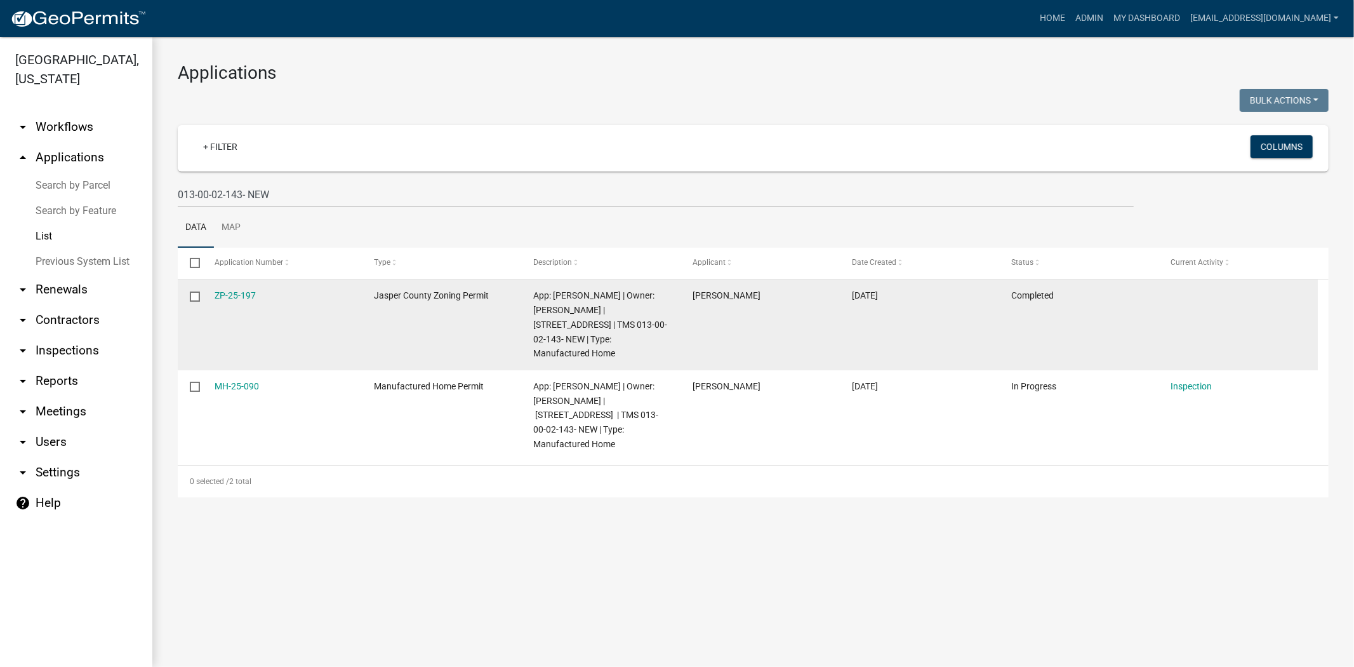
drag, startPoint x: 256, startPoint y: 302, endPoint x: 216, endPoint y: 303, distance: 40.6
click at [216, 303] on datatable-body-cell "ZP-25-197" at bounding box center [281, 324] width 159 height 91
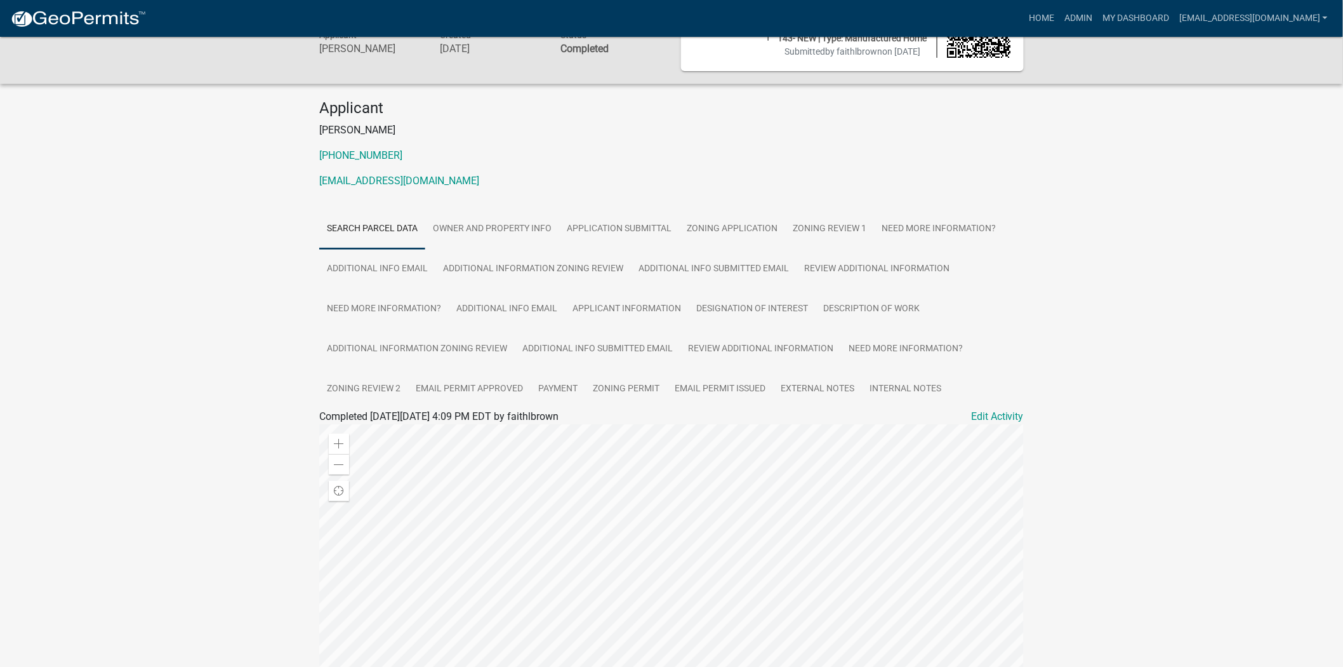
scroll to position [141, 0]
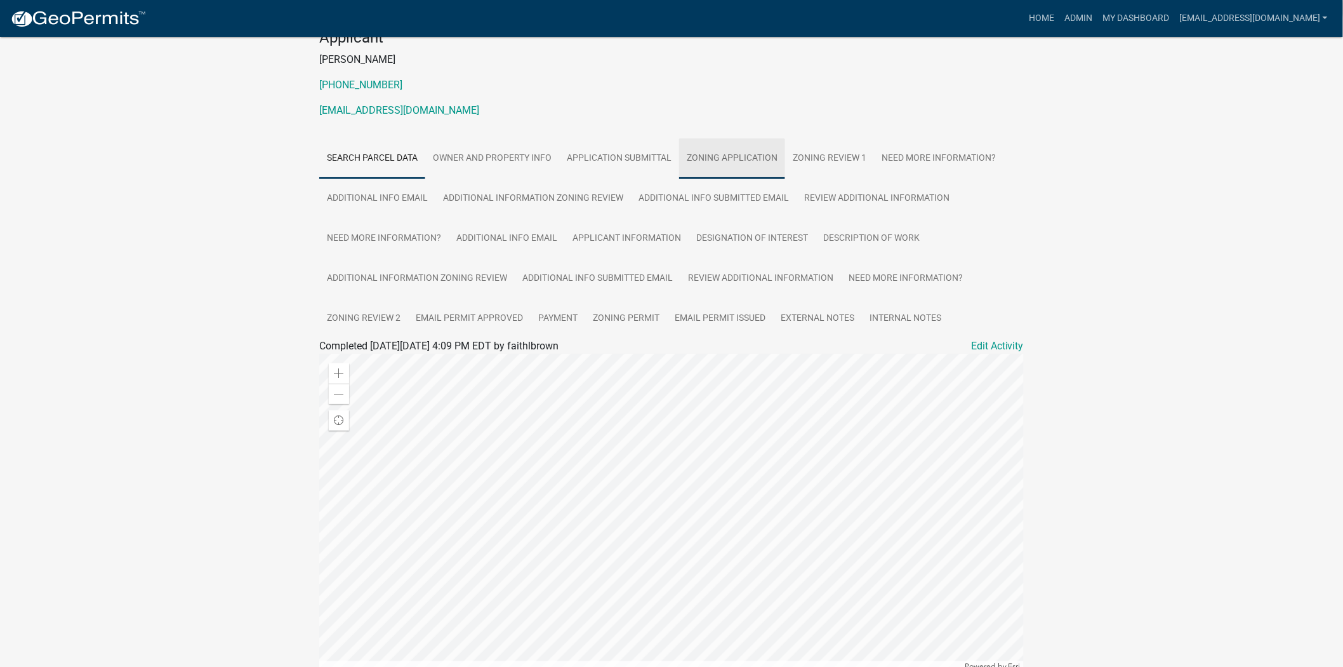
click at [763, 176] on link "Zoning Application" at bounding box center [732, 158] width 106 height 41
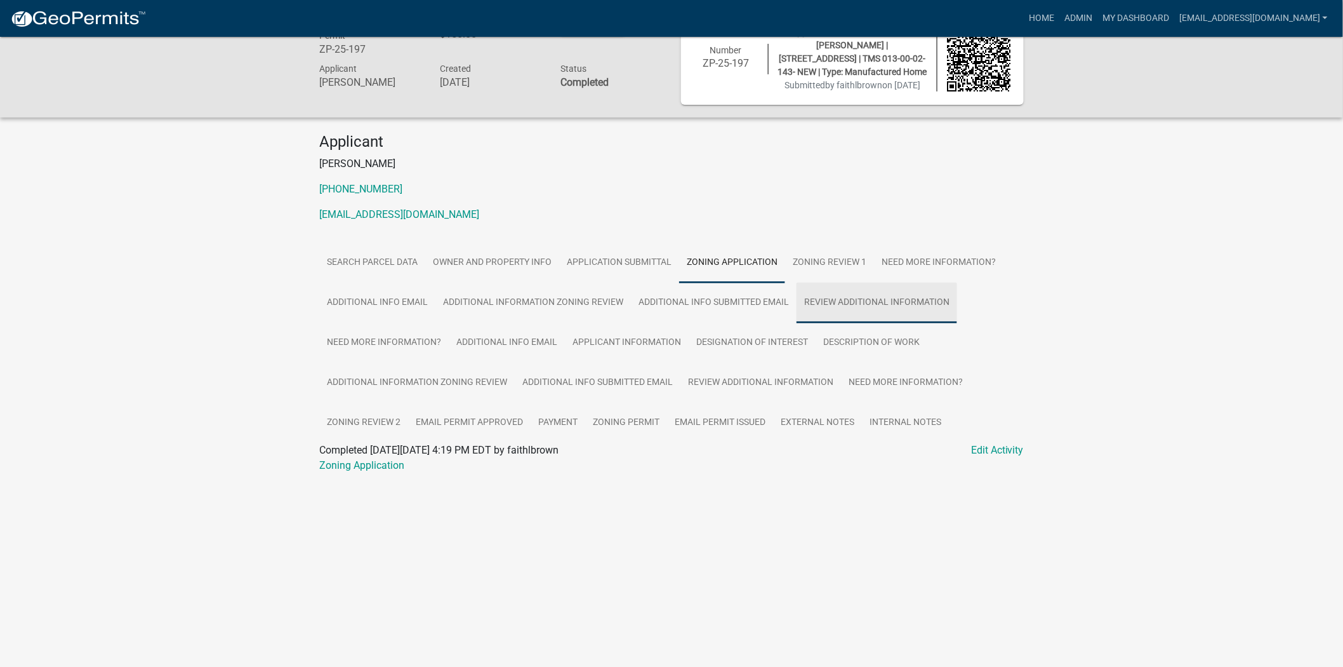
click at [830, 321] on link "Review Additional Information" at bounding box center [877, 303] width 161 height 41
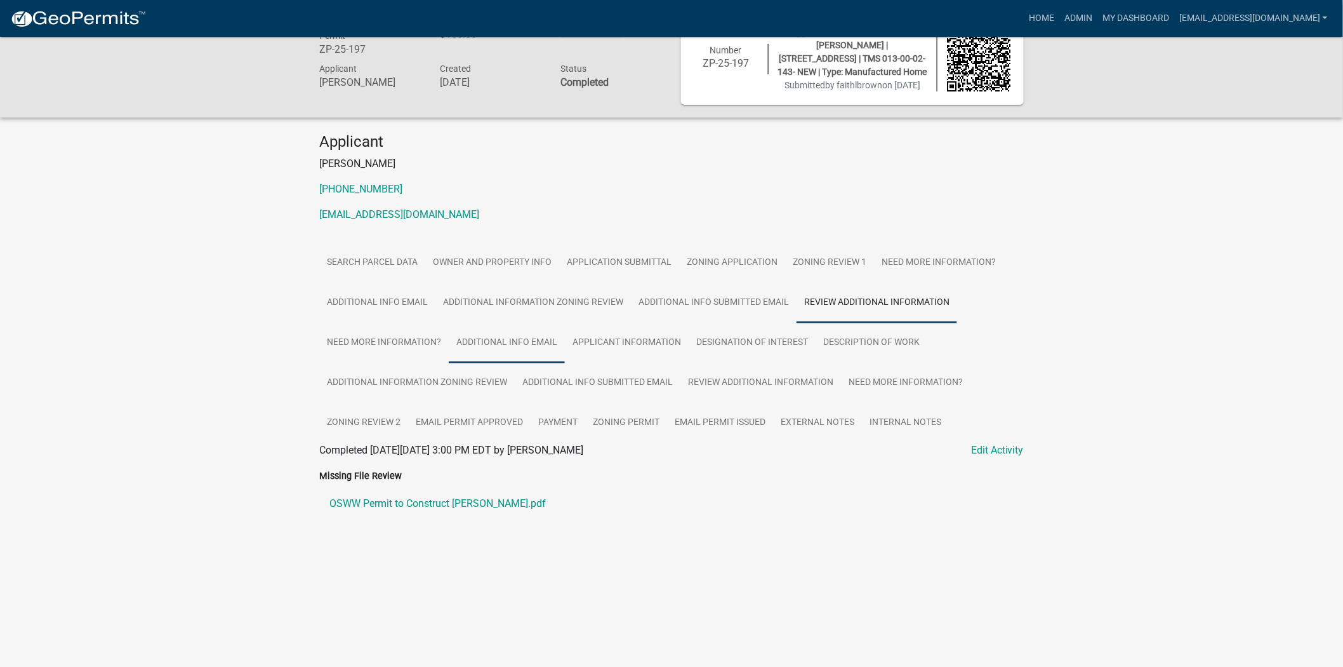
click at [522, 352] on link "Additional info email" at bounding box center [507, 342] width 116 height 41
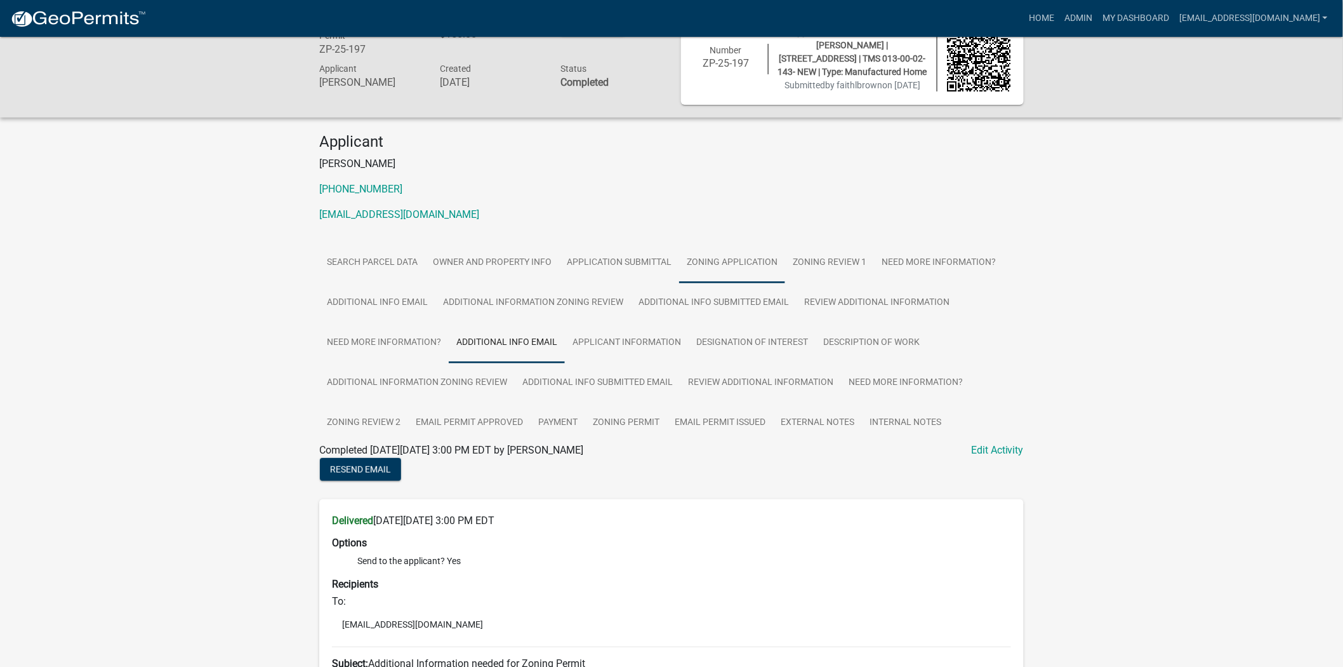
click at [726, 275] on link "Zoning Application" at bounding box center [732, 263] width 106 height 41
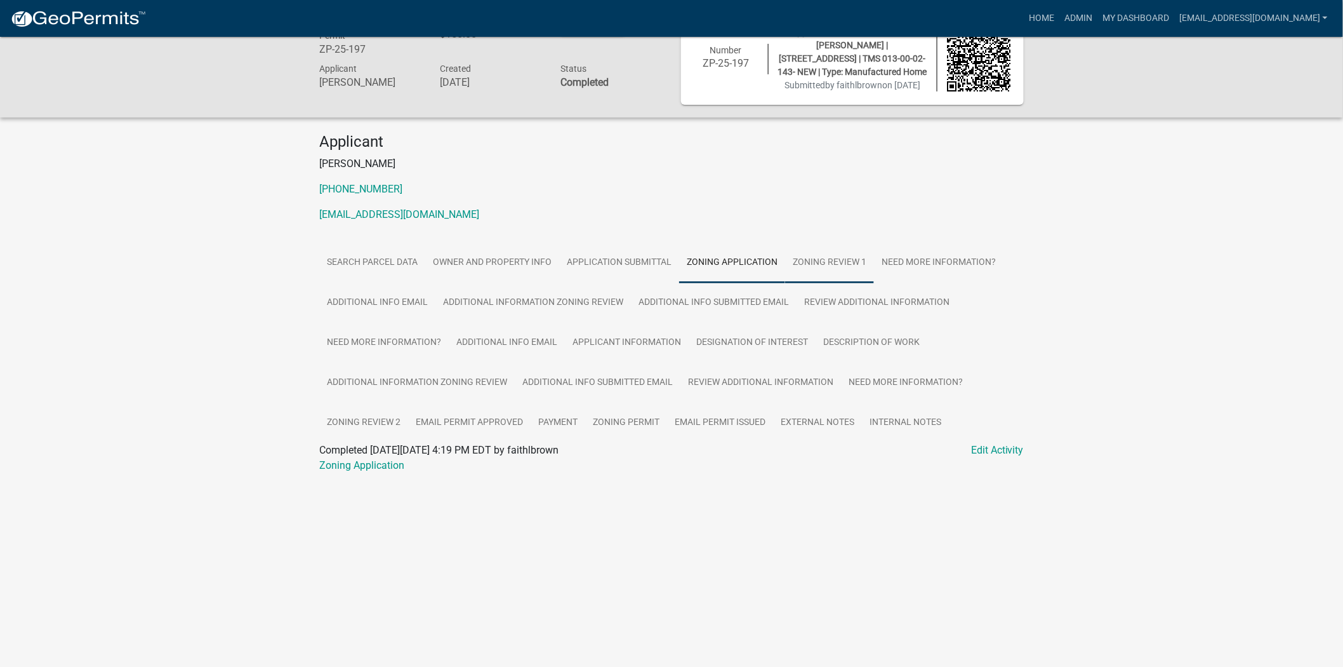
click at [835, 281] on link "Zoning Review 1" at bounding box center [829, 263] width 89 height 41
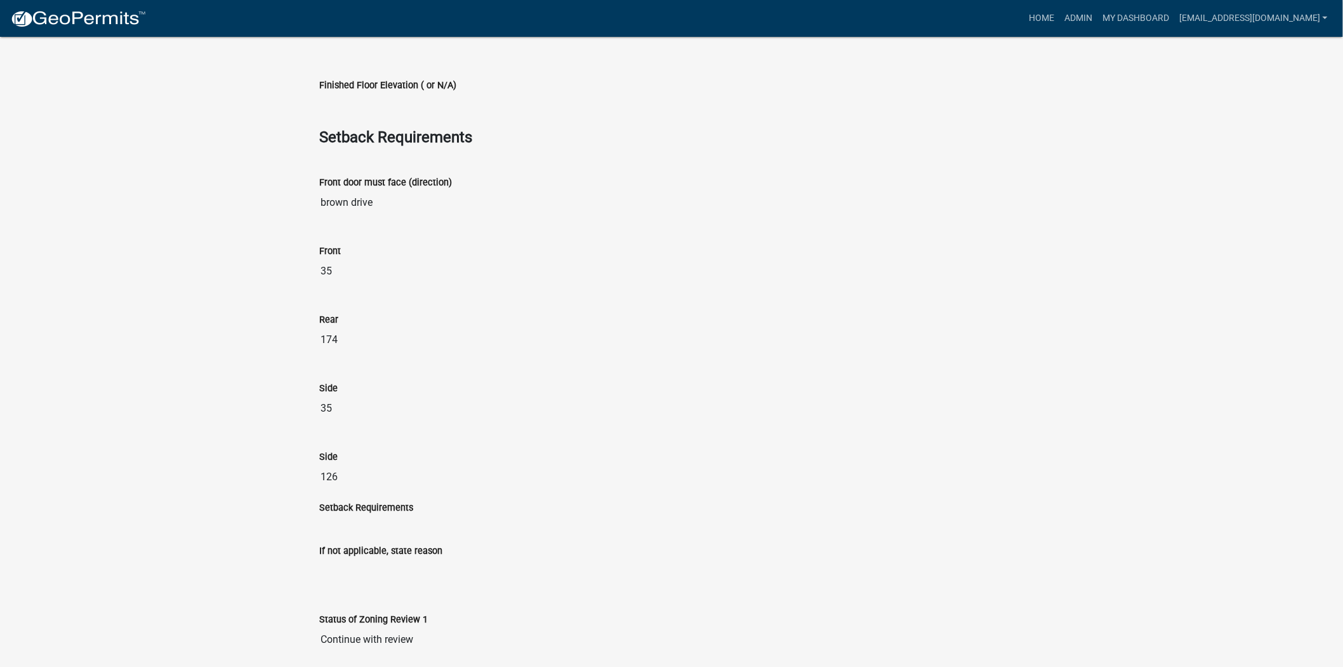
scroll to position [1448, 0]
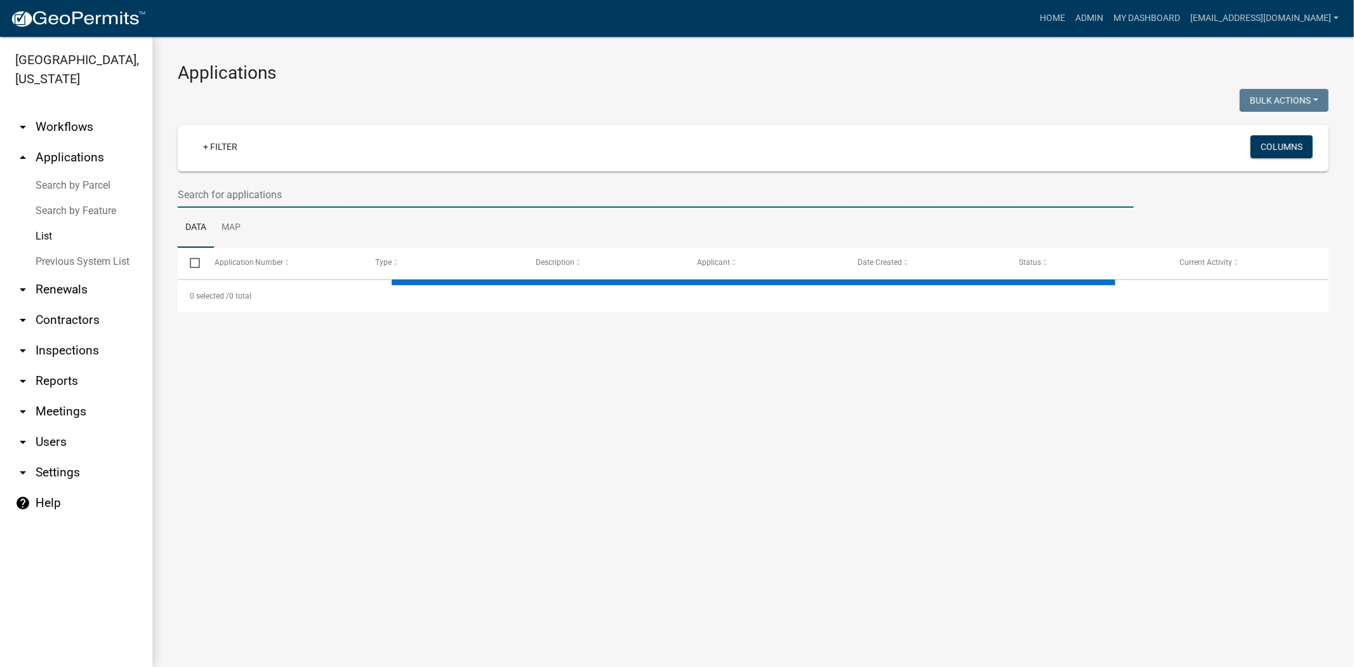
click at [315, 195] on input "text" at bounding box center [656, 195] width 956 height 26
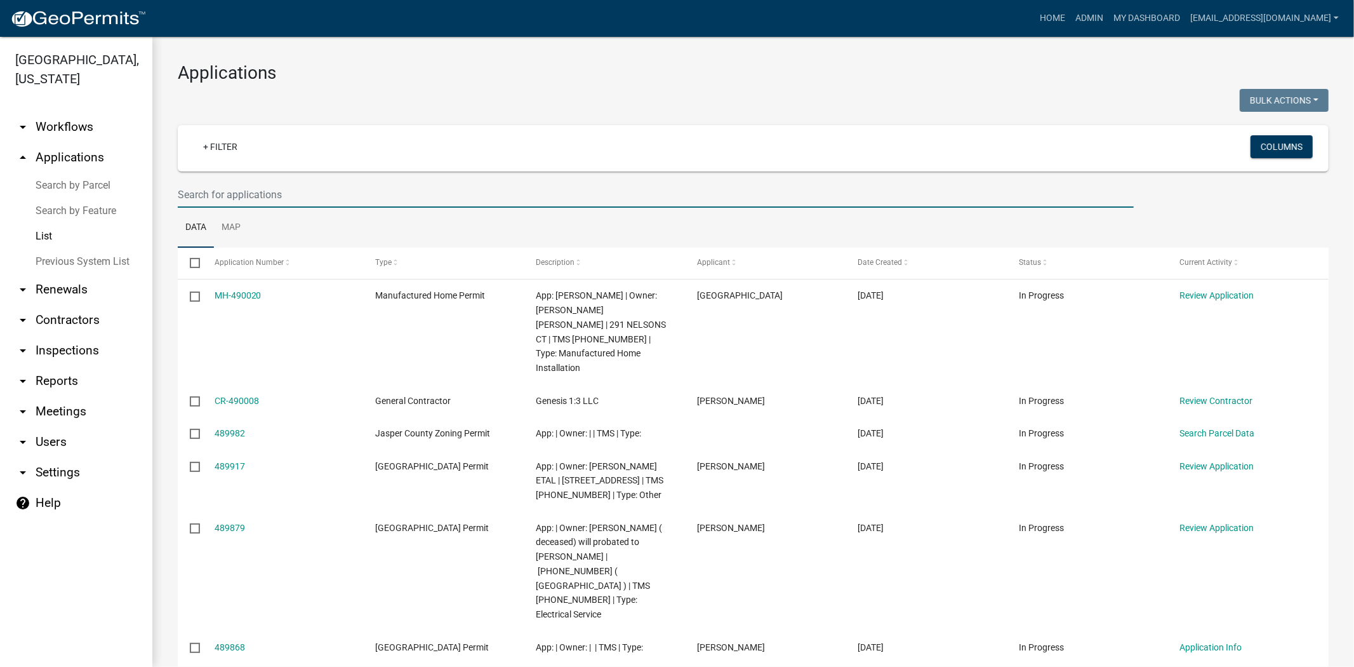
paste input "C-25-187"
type input "C-25-187"
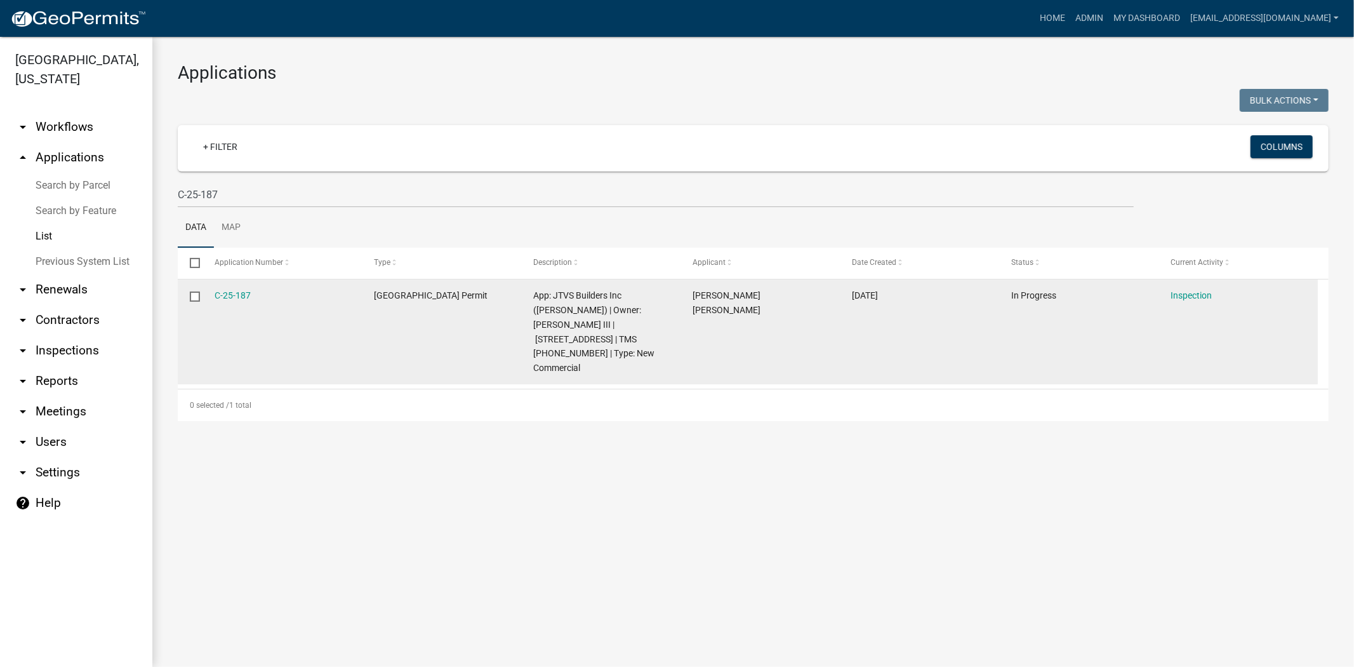
drag, startPoint x: 267, startPoint y: 300, endPoint x: 211, endPoint y: 298, distance: 56.5
click at [211, 298] on datatable-body-cell "C-25-187" at bounding box center [281, 331] width 159 height 105
copy link "C-25-187"
